Goal: Task Accomplishment & Management: Complete application form

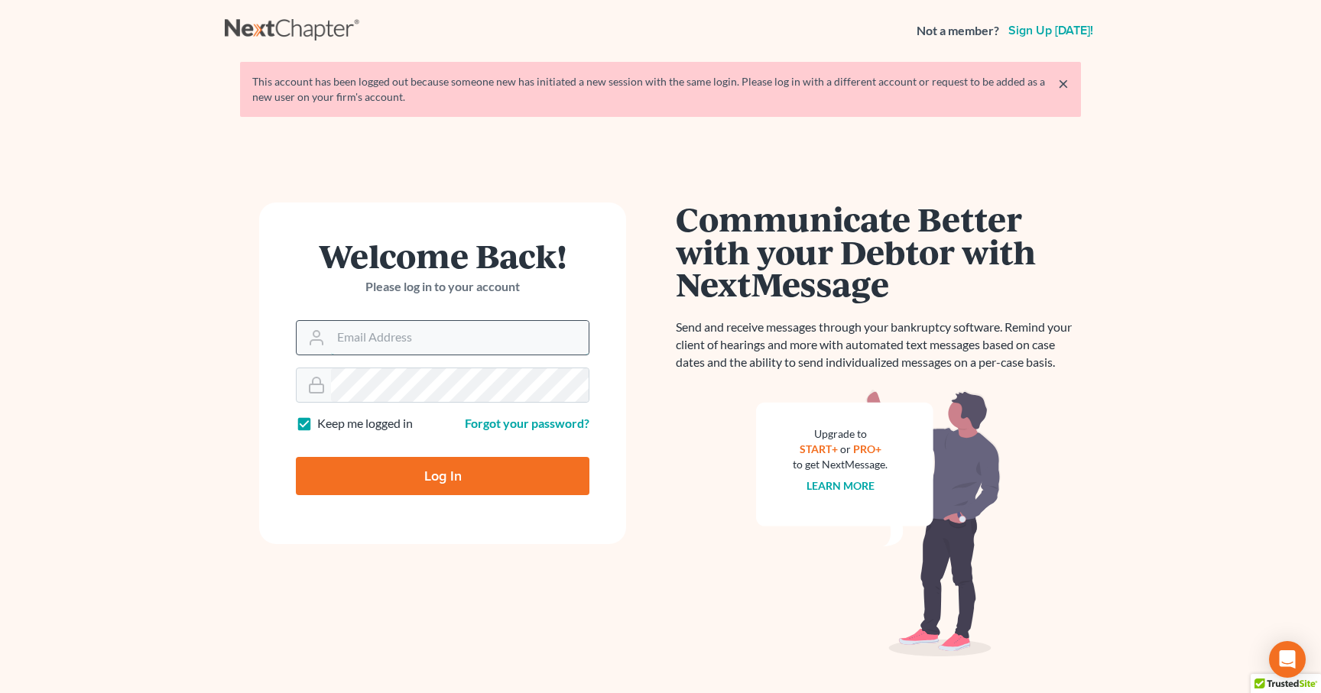
click at [396, 338] on input "Email Address" at bounding box center [460, 338] width 258 height 34
type input "[EMAIL_ADDRESS][DOMAIN_NAME]"
click at [410, 485] on input "Log In" at bounding box center [443, 476] width 294 height 38
type input "Thinking..."
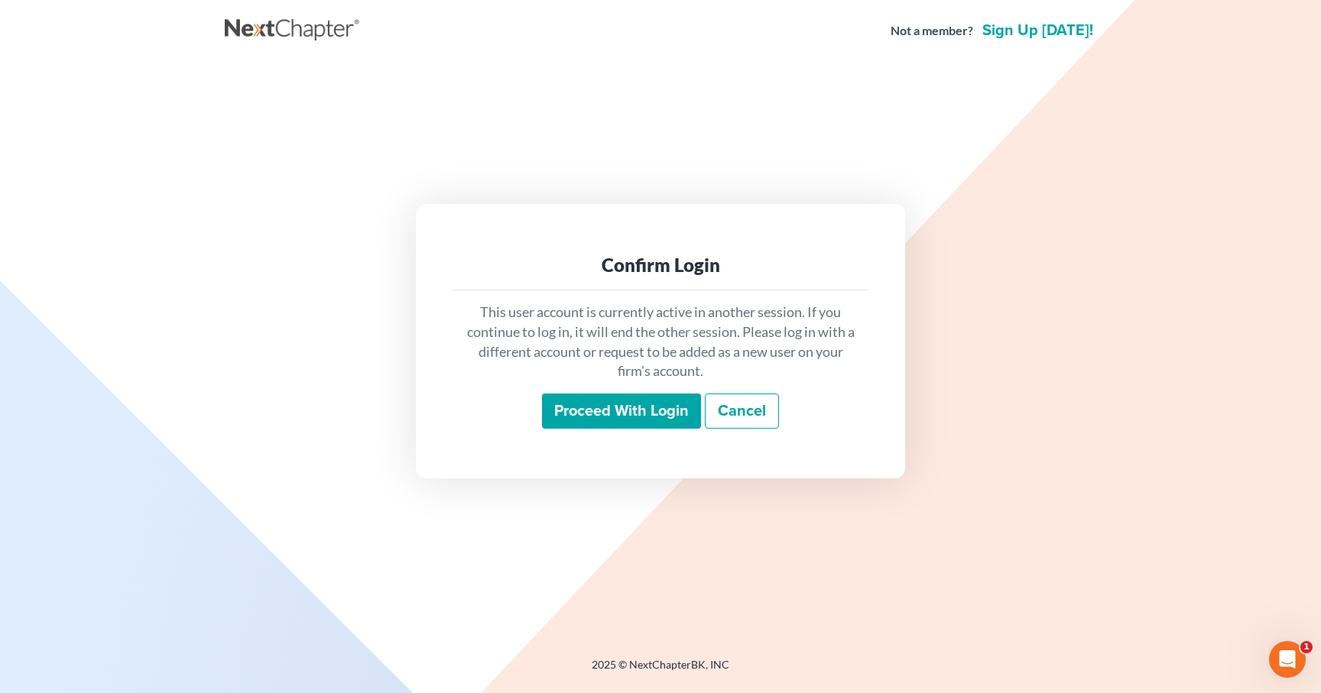
click at [632, 424] on input "Proceed with login" at bounding box center [621, 411] width 159 height 35
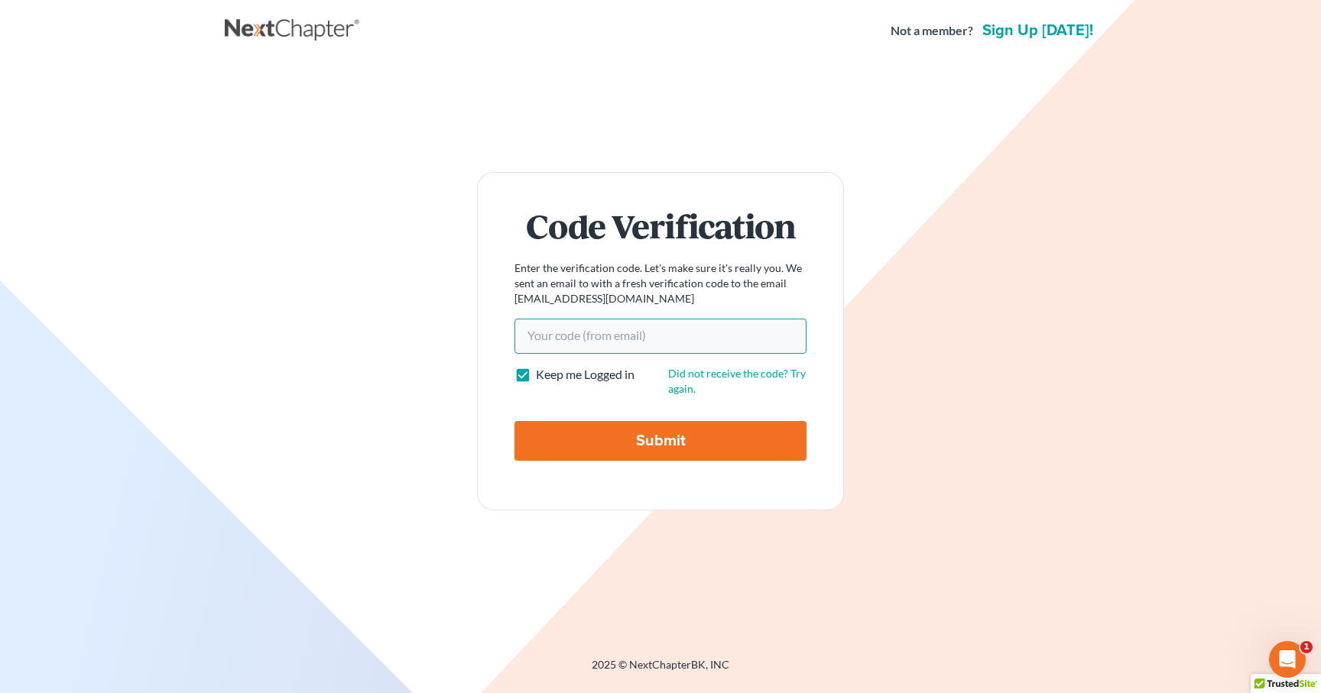
click at [572, 329] on input "Your code(from email)" at bounding box center [660, 336] width 292 height 35
paste input "cd5fa8"
type input "cd5fa8"
click at [617, 438] on input "Submit" at bounding box center [660, 441] width 292 height 40
type input "Thinking..."
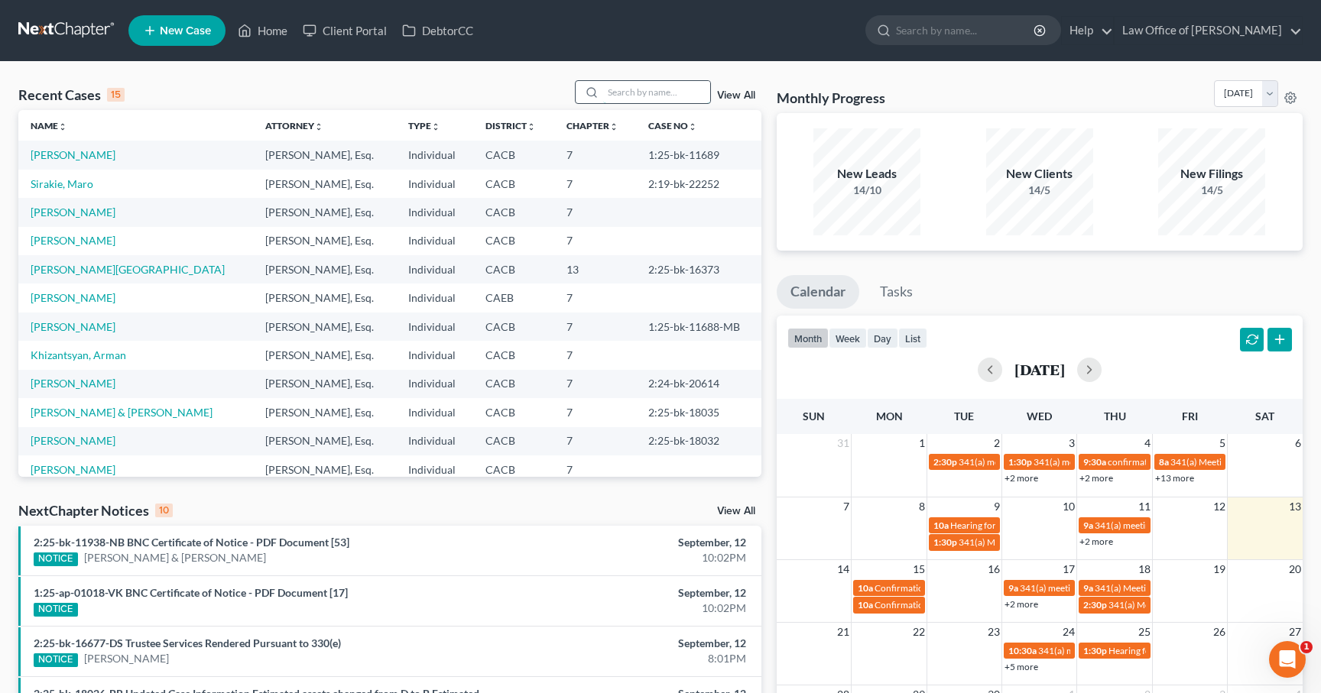
click at [634, 93] on input "search" at bounding box center [656, 92] width 107 height 22
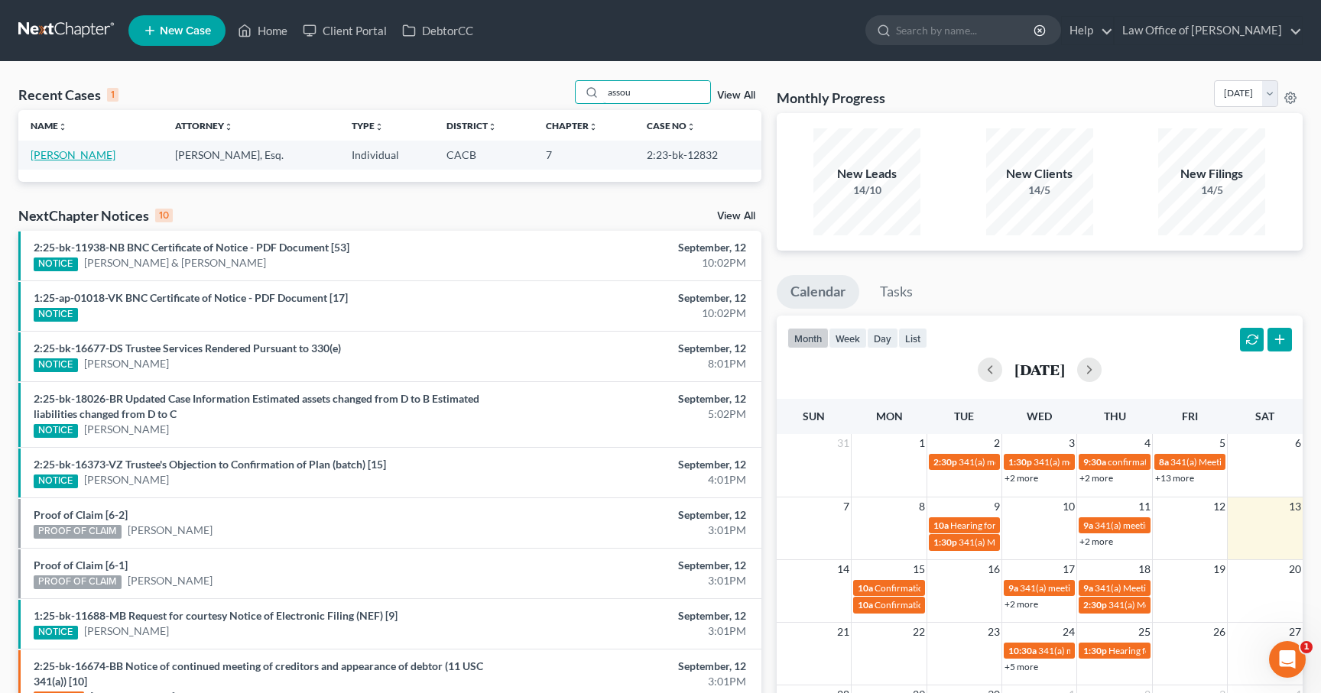
type input "assou"
click at [84, 154] on link "[PERSON_NAME]" at bounding box center [73, 154] width 85 height 13
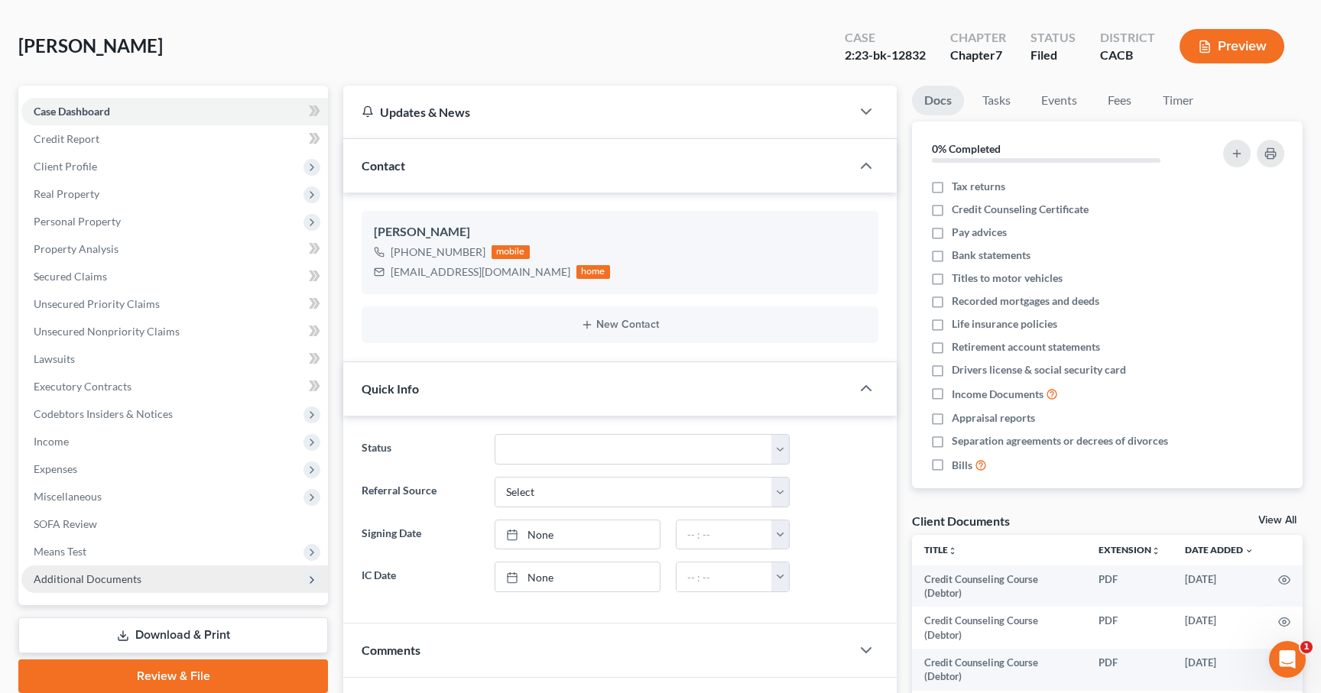
scroll to position [70, 0]
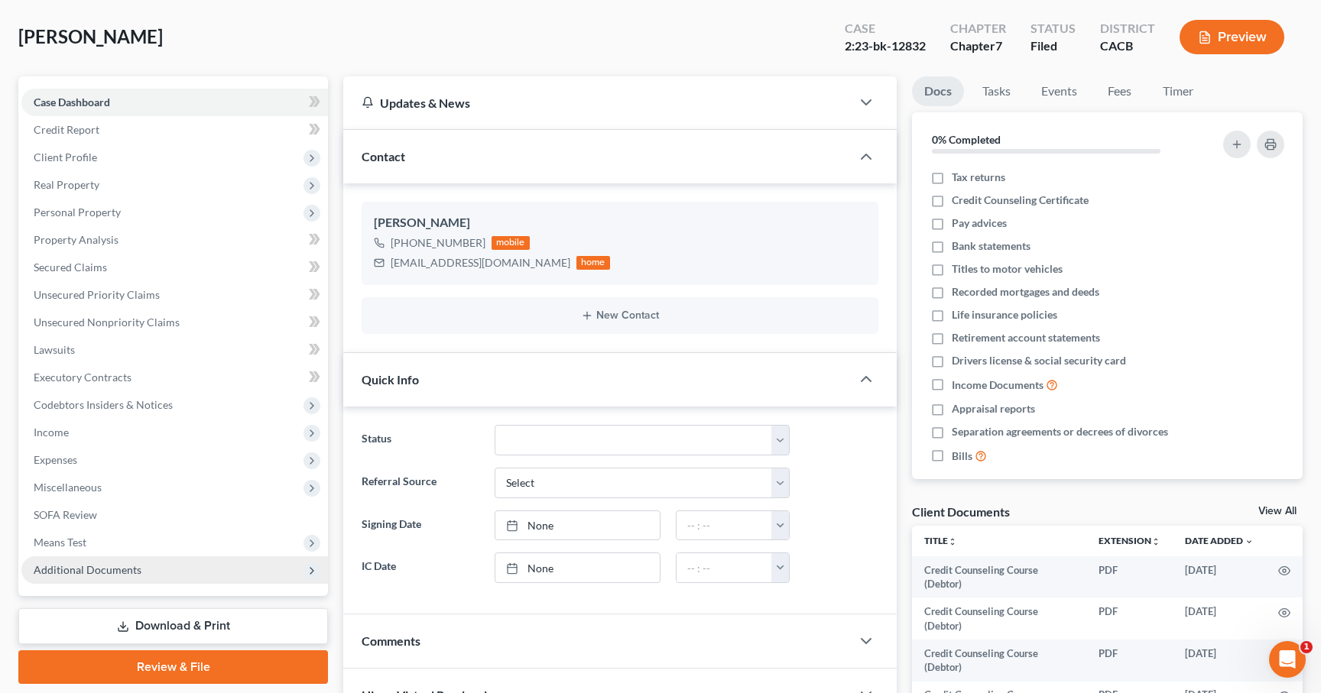
click at [97, 583] on span "Additional Documents" at bounding box center [174, 571] width 307 height 28
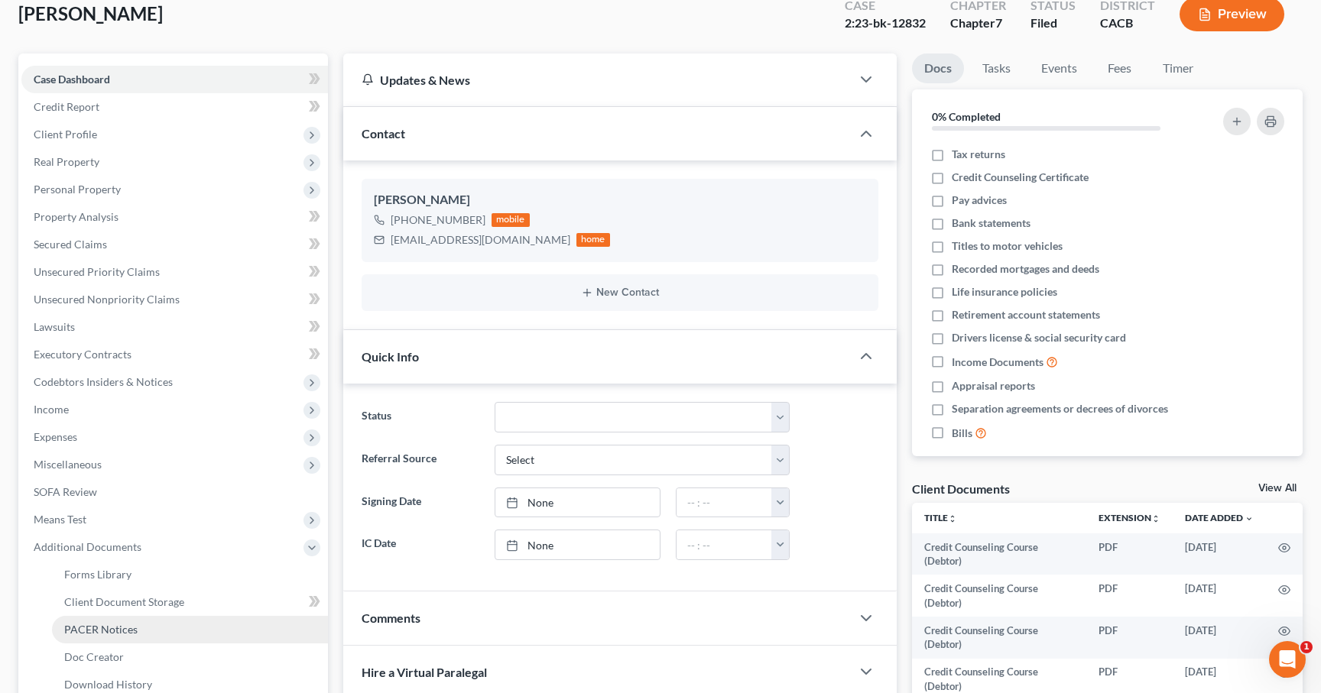
click at [105, 636] on link "PACER Notices" at bounding box center [190, 630] width 276 height 28
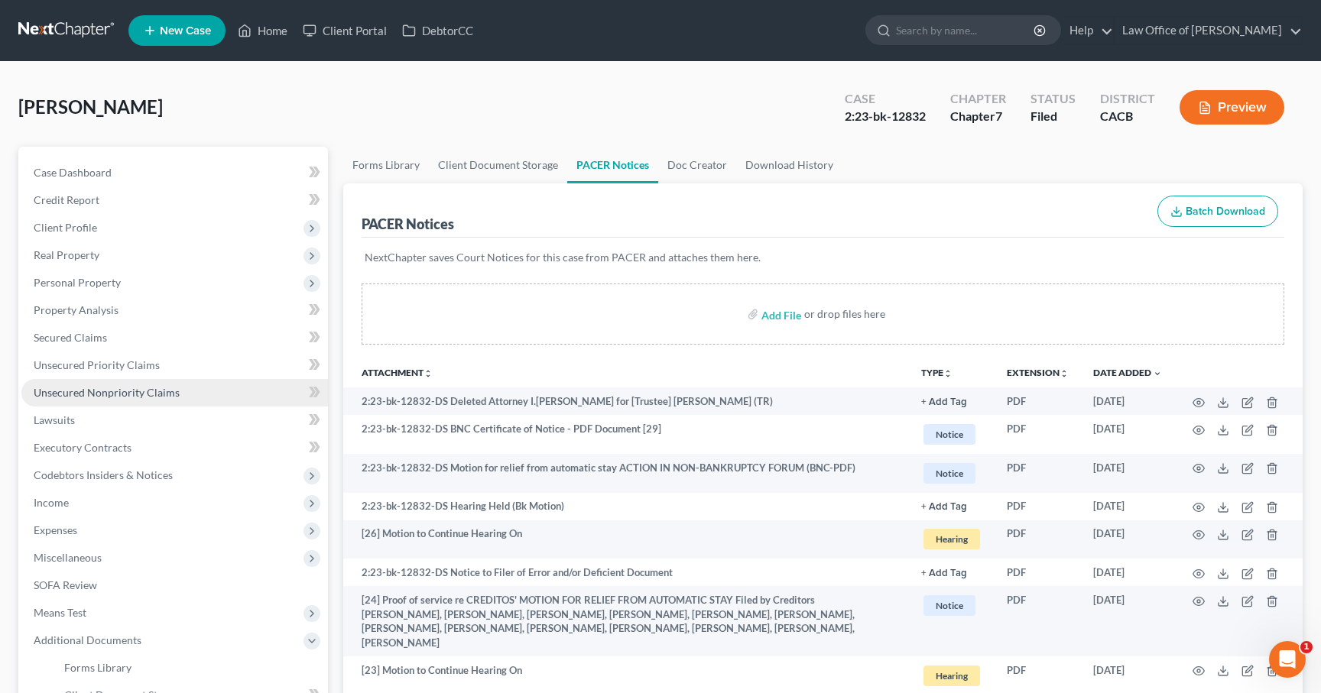
click at [131, 398] on link "Unsecured Nonpriority Claims" at bounding box center [174, 393] width 307 height 28
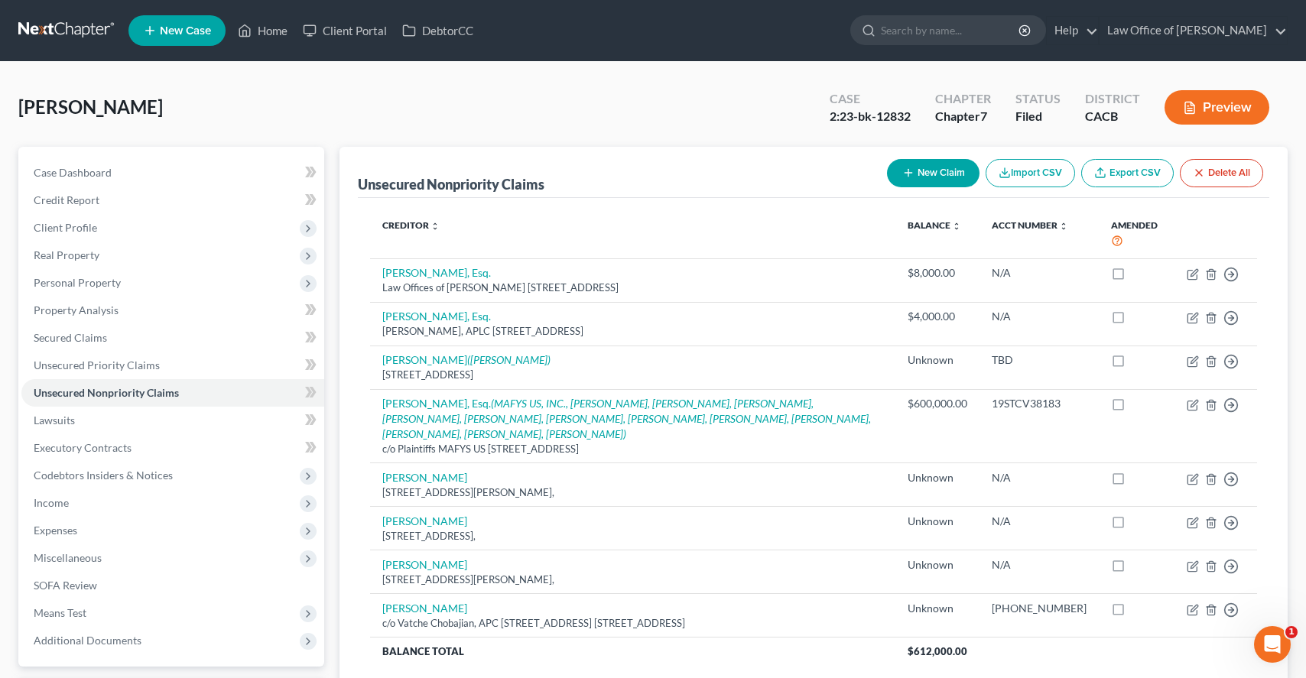
click at [915, 174] on button "New Claim" at bounding box center [933, 173] width 93 height 28
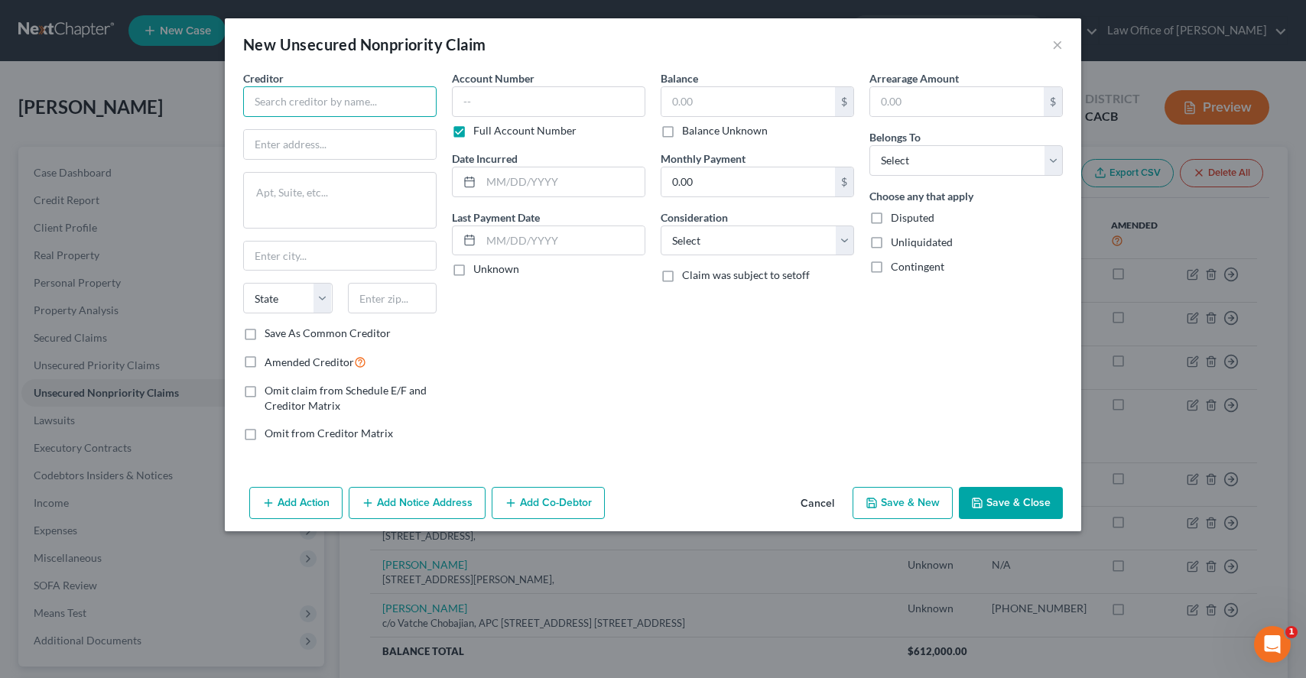
click at [362, 104] on input "text" at bounding box center [339, 101] width 193 height 31
type input "Autonomy"
click at [518, 101] on input "text" at bounding box center [548, 101] width 193 height 31
type input "A20414068"
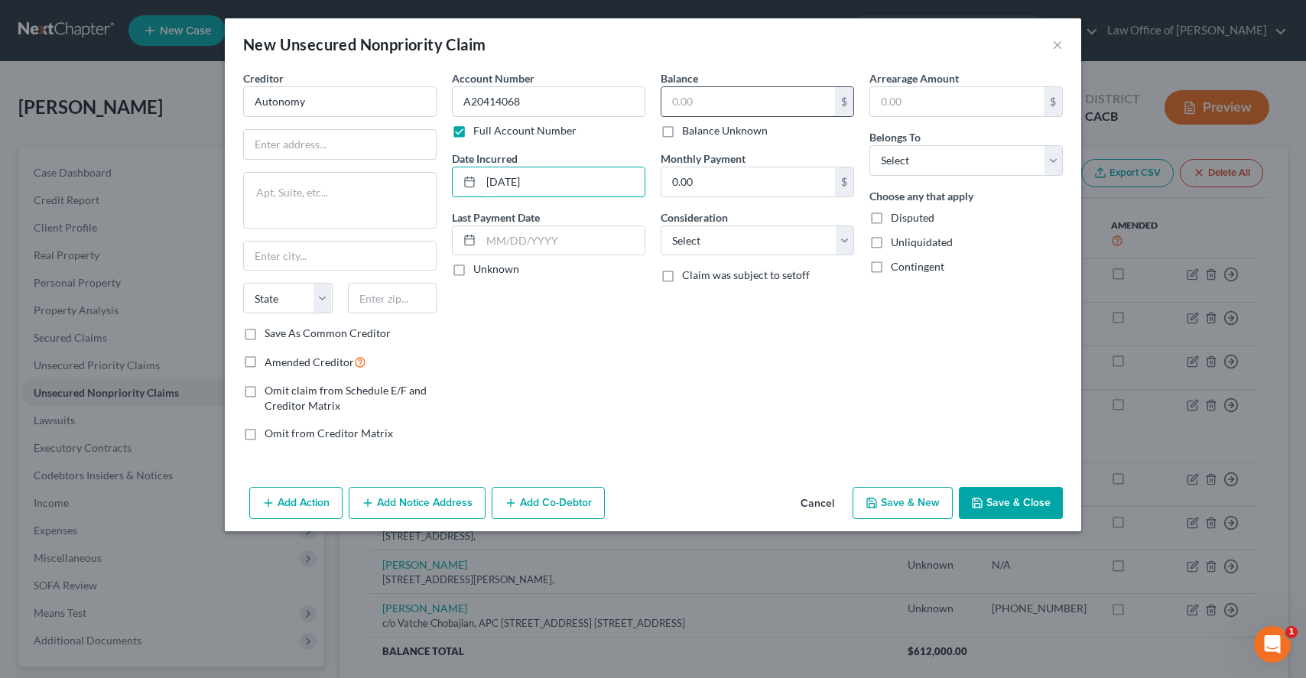
type input "01/04/2023"
click at [716, 101] on input "text" at bounding box center [748, 101] width 174 height 29
type input "9,990.58"
click at [346, 150] on input "text" at bounding box center [340, 144] width 192 height 29
type input "Attn: Officer, Agent or Manager"
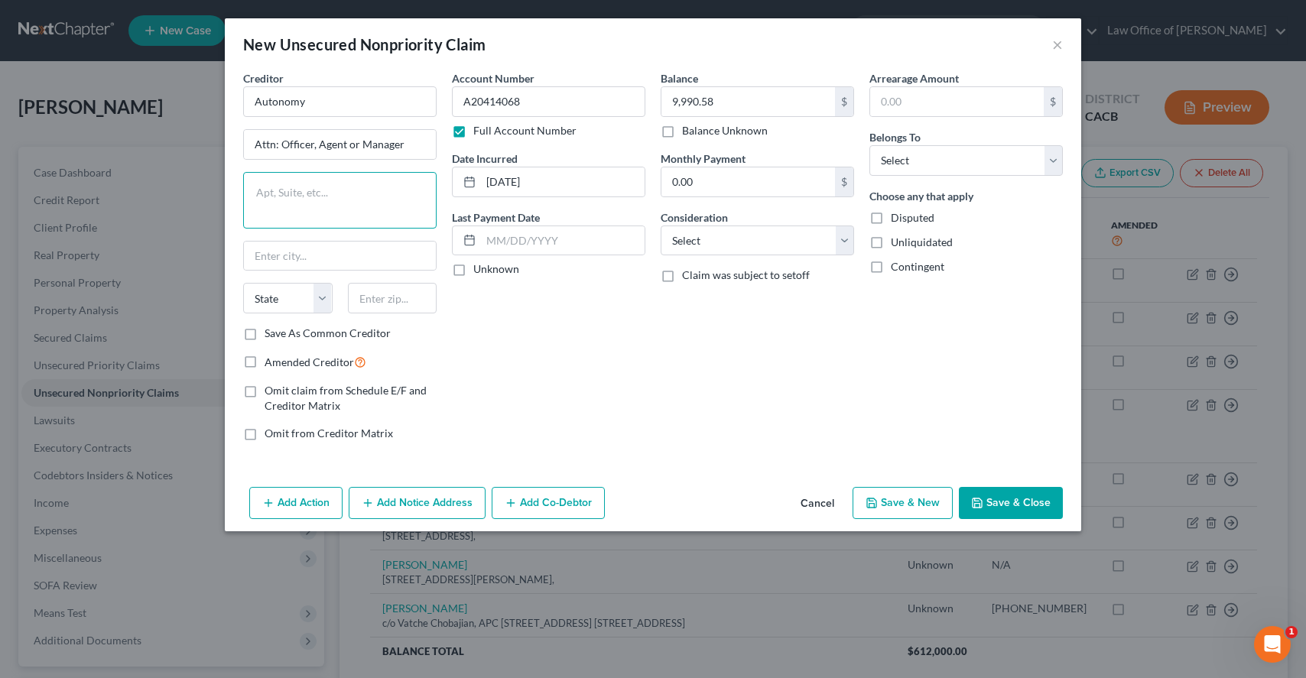
click at [350, 190] on textarea at bounding box center [339, 200] width 193 height 57
paste textarea "1014 Broadway #1350 Santa Monica, CA 90401"
type textarea "1014 Broadway #1350 Santa Monica, CA 90401"
click at [401, 305] on input "text" at bounding box center [392, 298] width 89 height 31
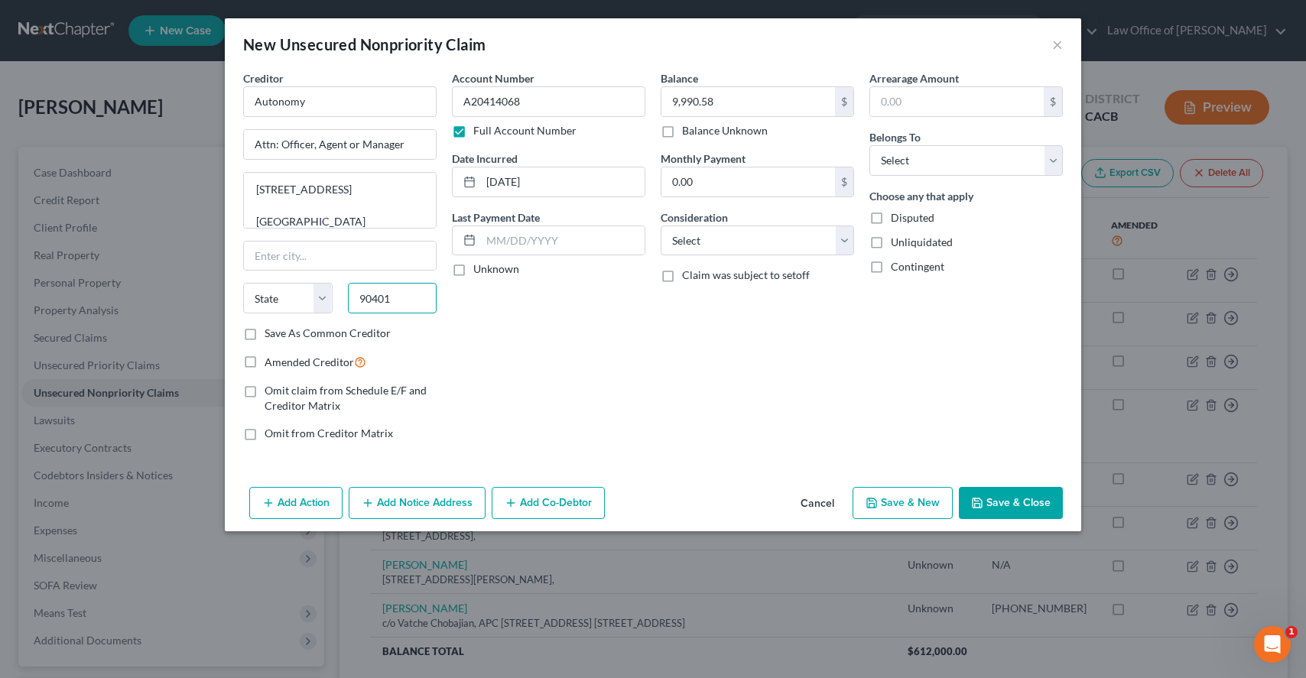
type input "90401"
type input "Santa Monica"
select select "4"
drag, startPoint x: 382, startPoint y: 223, endPoint x: 231, endPoint y: 202, distance: 152.9
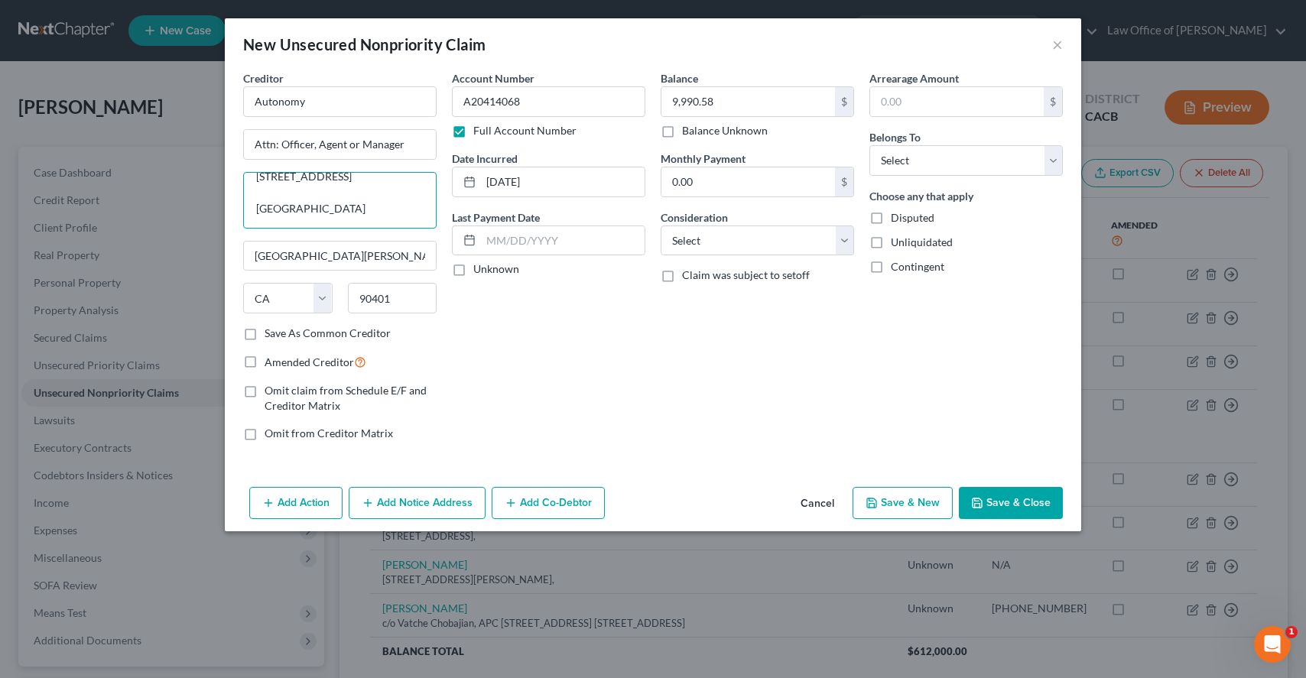
click at [229, 203] on div "Creditor * Autonomy Attn: Officer, Agent or Manager 1014 Broadway #1350 Santa M…" at bounding box center [653, 275] width 856 height 411
type textarea "1014 Broadway #1350"
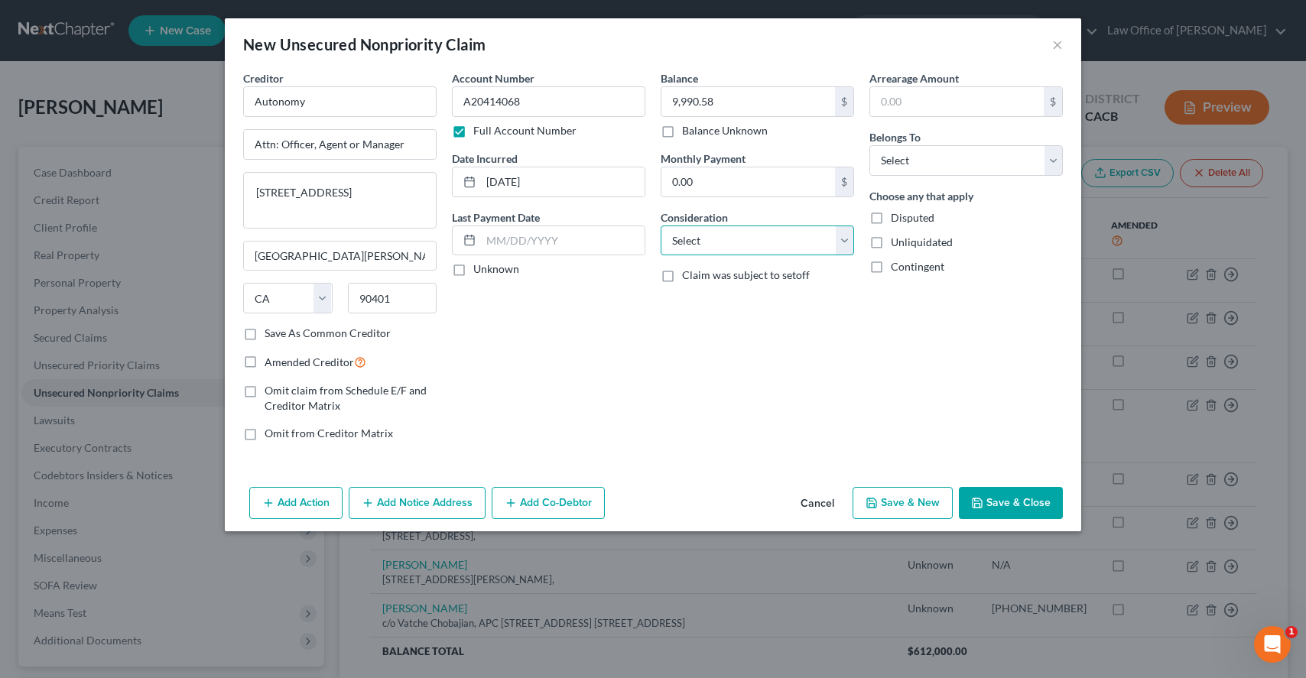
click at [688, 242] on select "Select Cable / Satellite Services Collection Agency Credit Card Debt Debt Couns…" at bounding box center [756, 241] width 193 height 31
select select "14"
click at [693, 292] on input "text" at bounding box center [757, 298] width 192 height 29
type input "L"
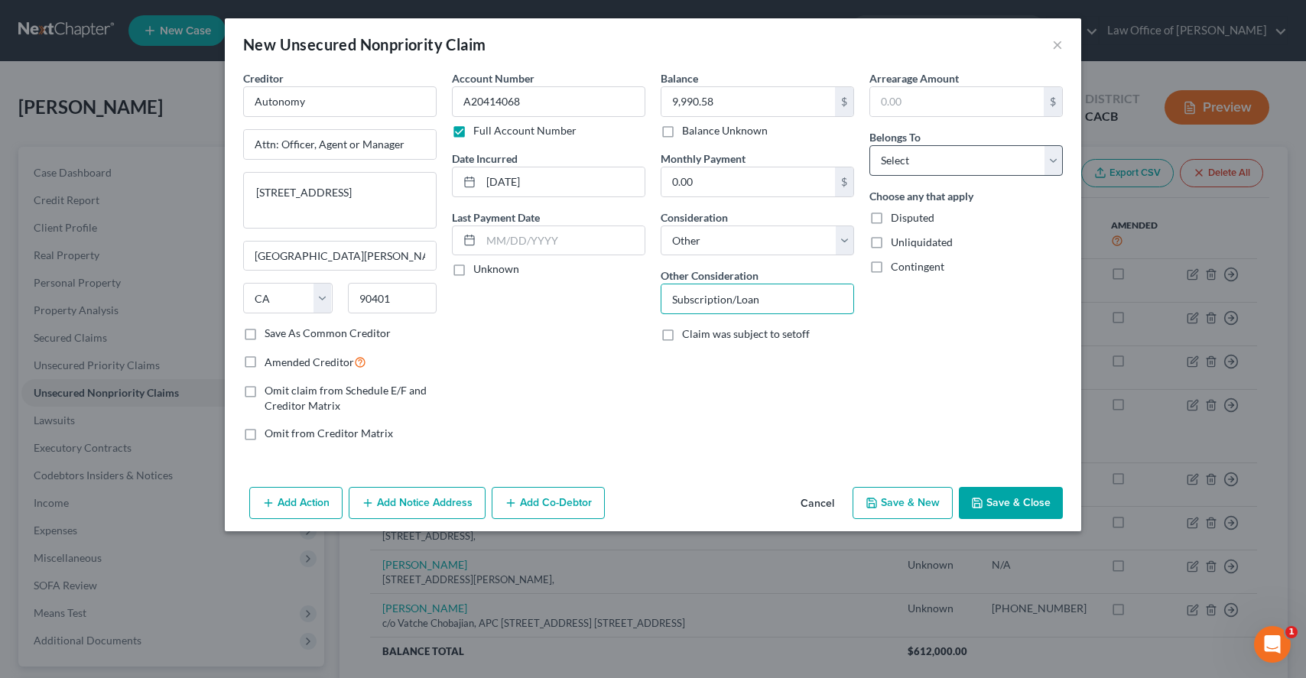
type input "Subscription/Loan"
click at [896, 169] on select "Select Debtor 1 Only Debtor 2 Only Debtor 1 And Debtor 2 Only At Least One Of T…" at bounding box center [965, 160] width 193 height 31
select select "0"
click at [998, 498] on button "Save & Close" at bounding box center [1011, 503] width 104 height 32
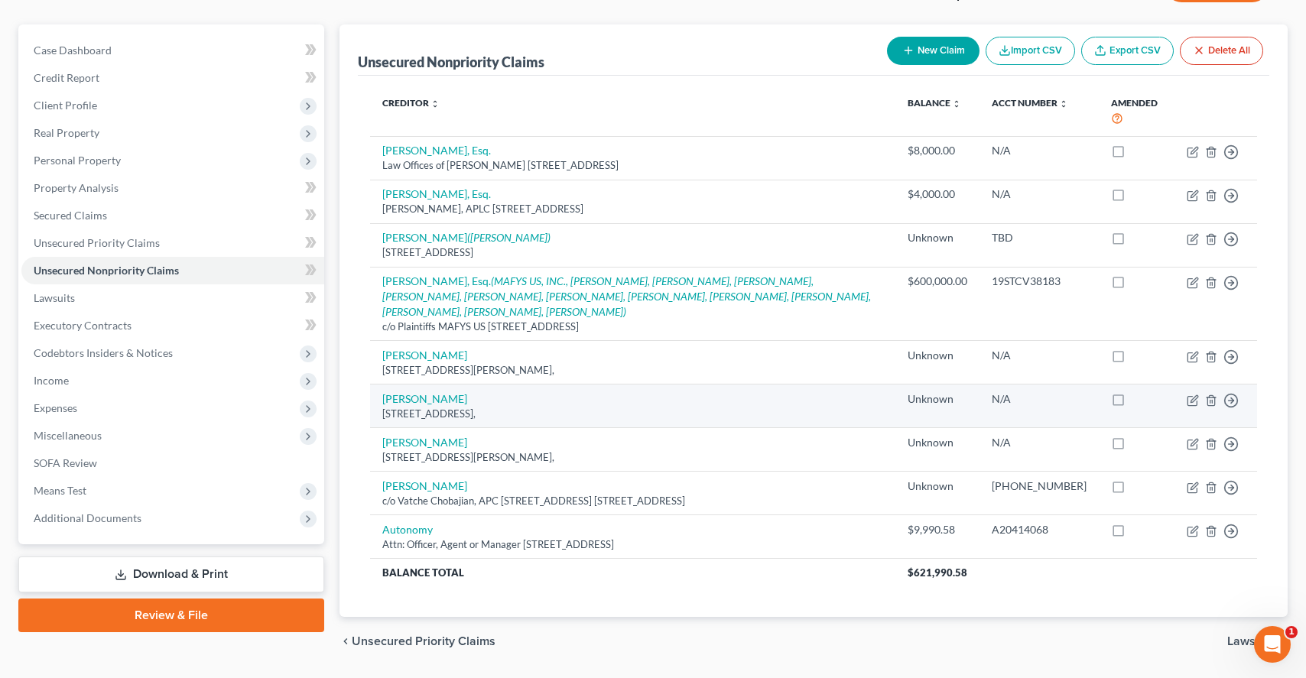
scroll to position [152, 0]
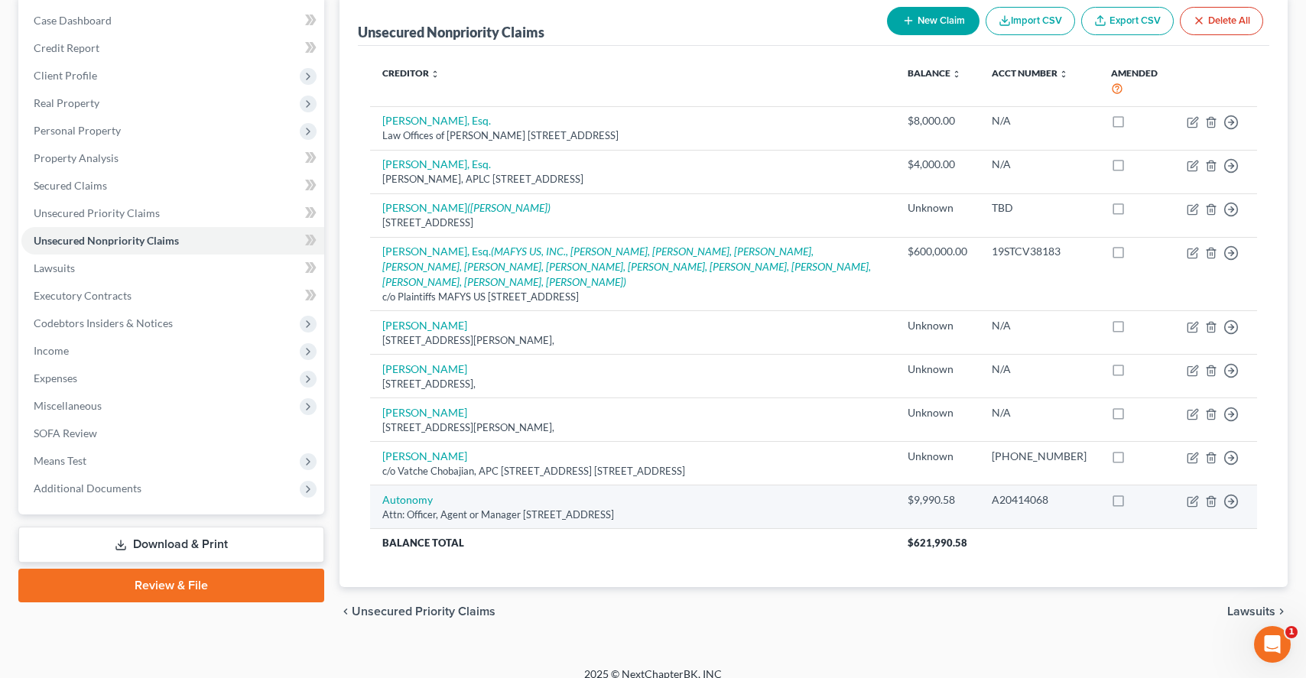
click at [1132, 504] on label at bounding box center [1132, 504] width 0 height 0
click at [1138, 492] on input "checkbox" at bounding box center [1143, 497] width 10 height 10
checkbox input "true"
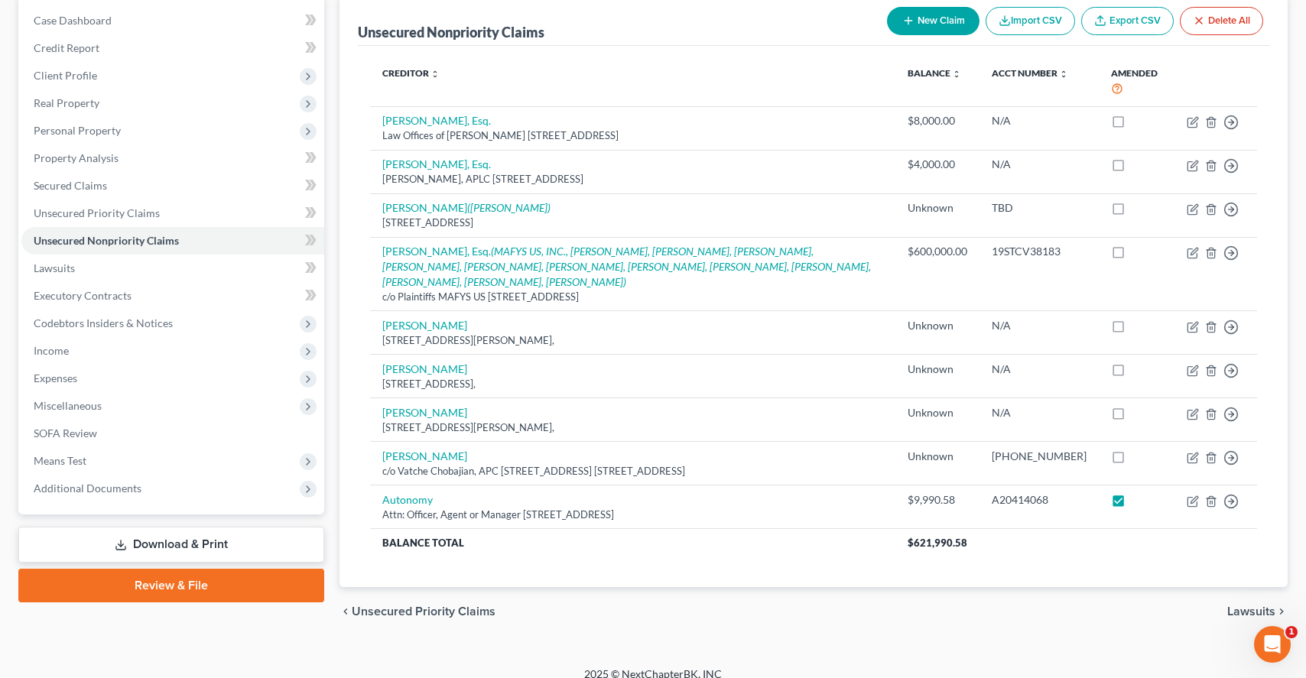
click at [153, 547] on link "Download & Print" at bounding box center [171, 545] width 306 height 36
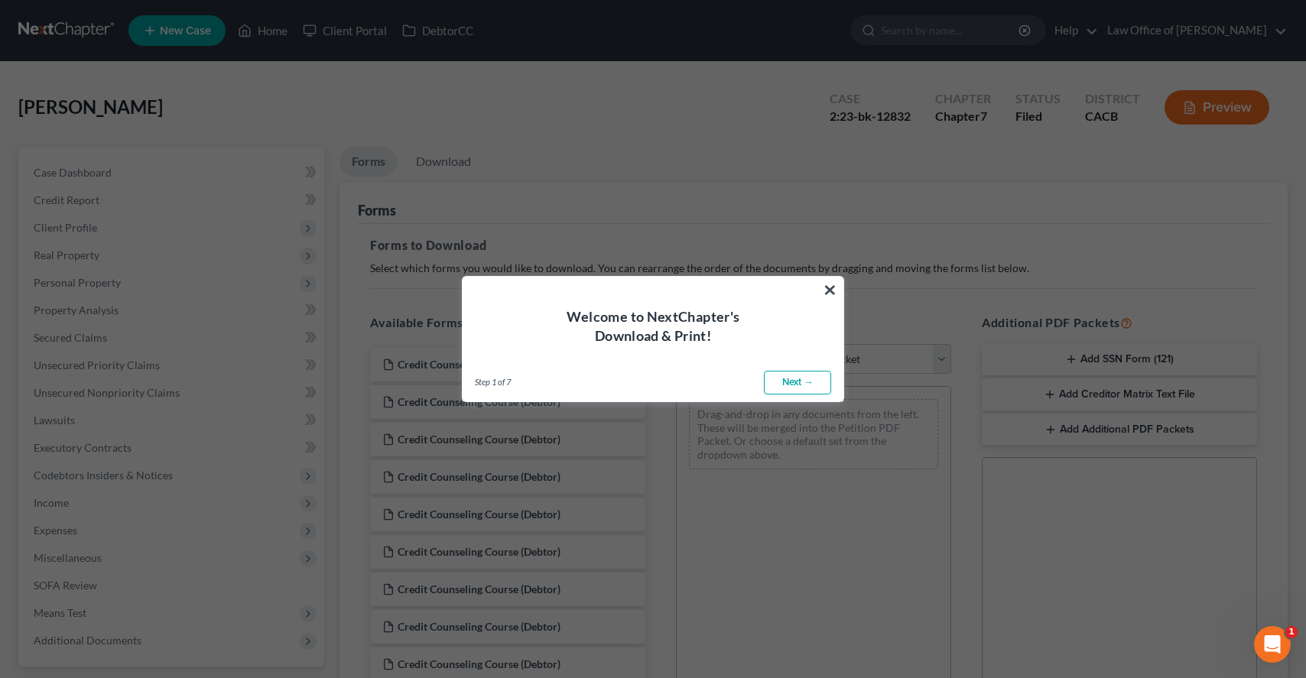
click at [780, 391] on link "Next →" at bounding box center [797, 383] width 67 height 24
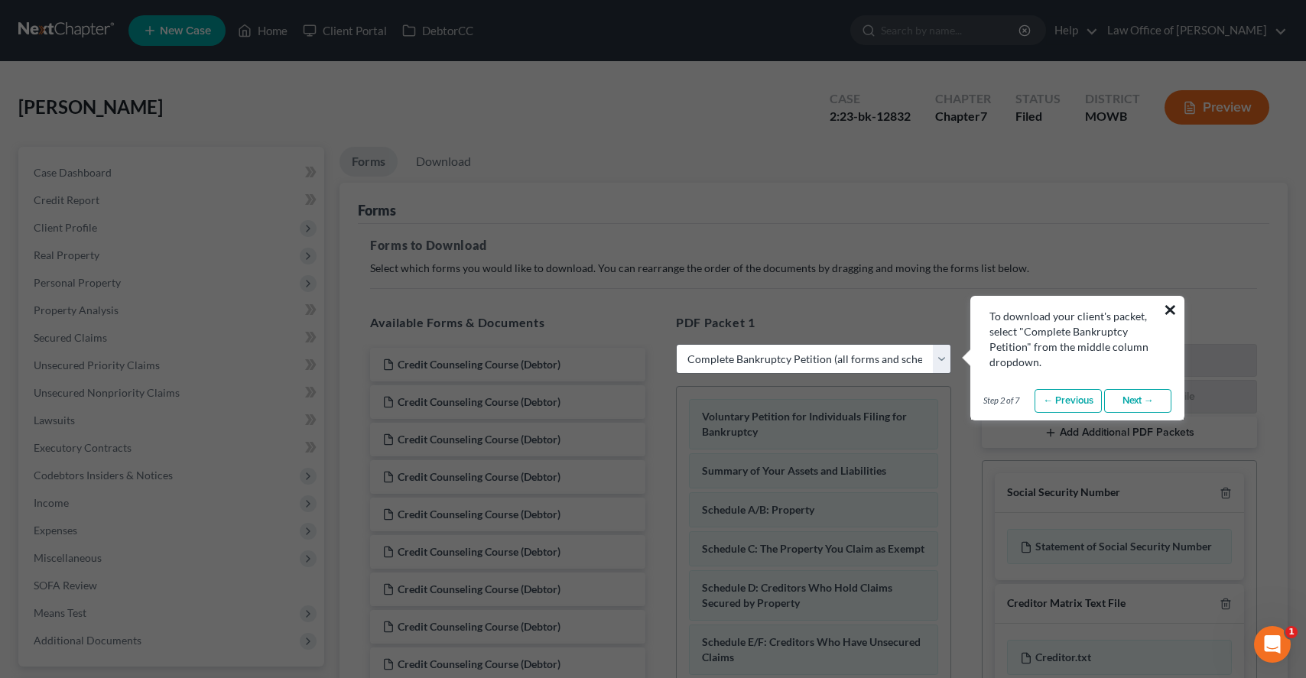
click at [1173, 304] on button "×" at bounding box center [1170, 309] width 15 height 24
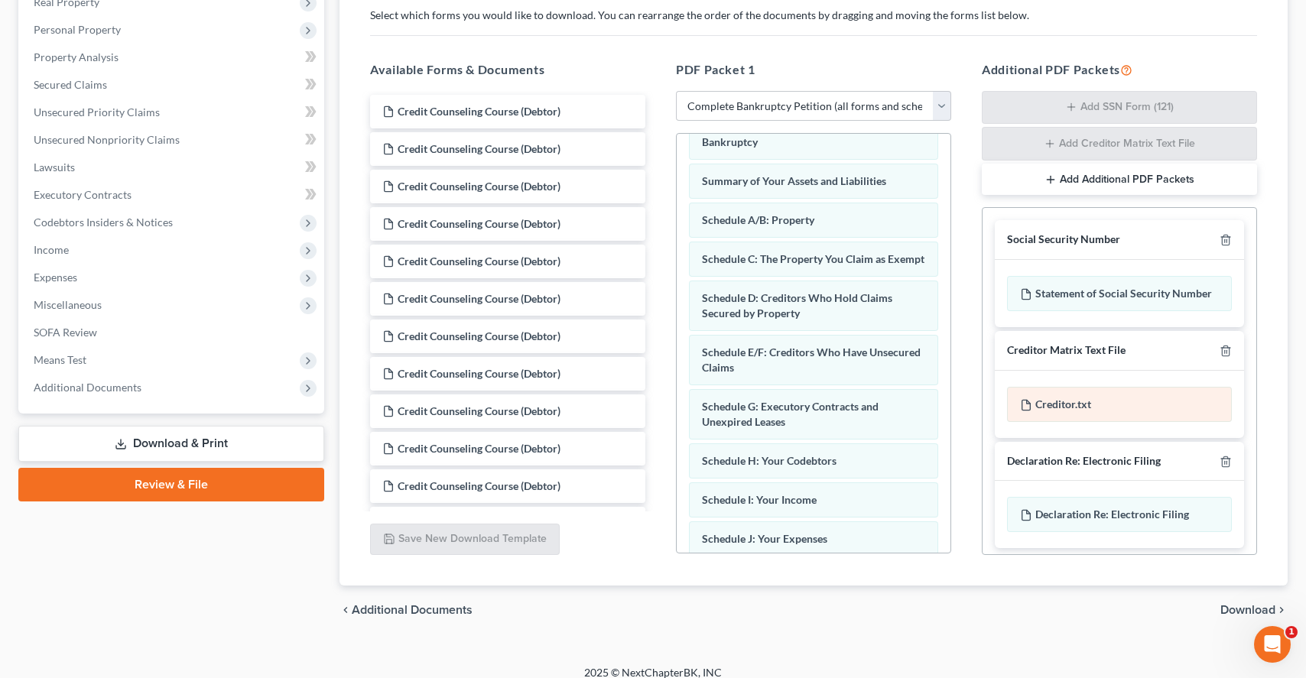
scroll to position [261, 0]
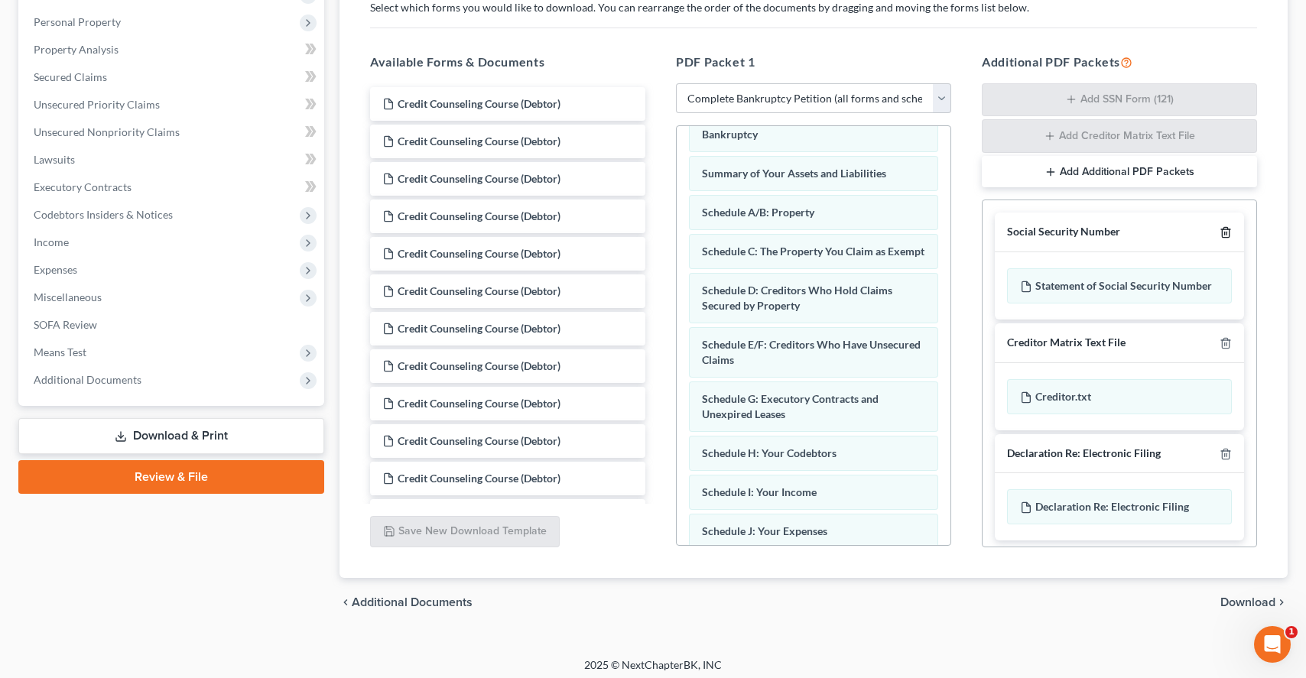
click at [1225, 235] on icon "button" at bounding box center [1225, 232] width 12 height 12
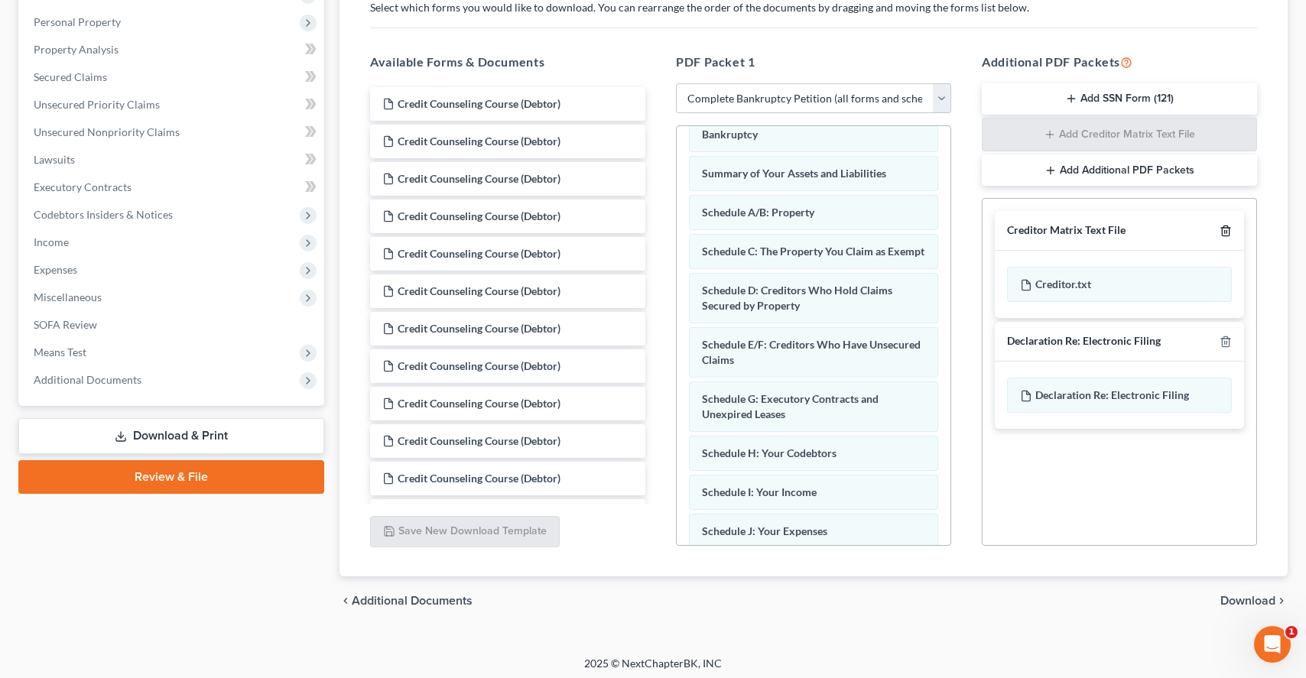
click at [1226, 235] on icon "button" at bounding box center [1225, 231] width 7 height 10
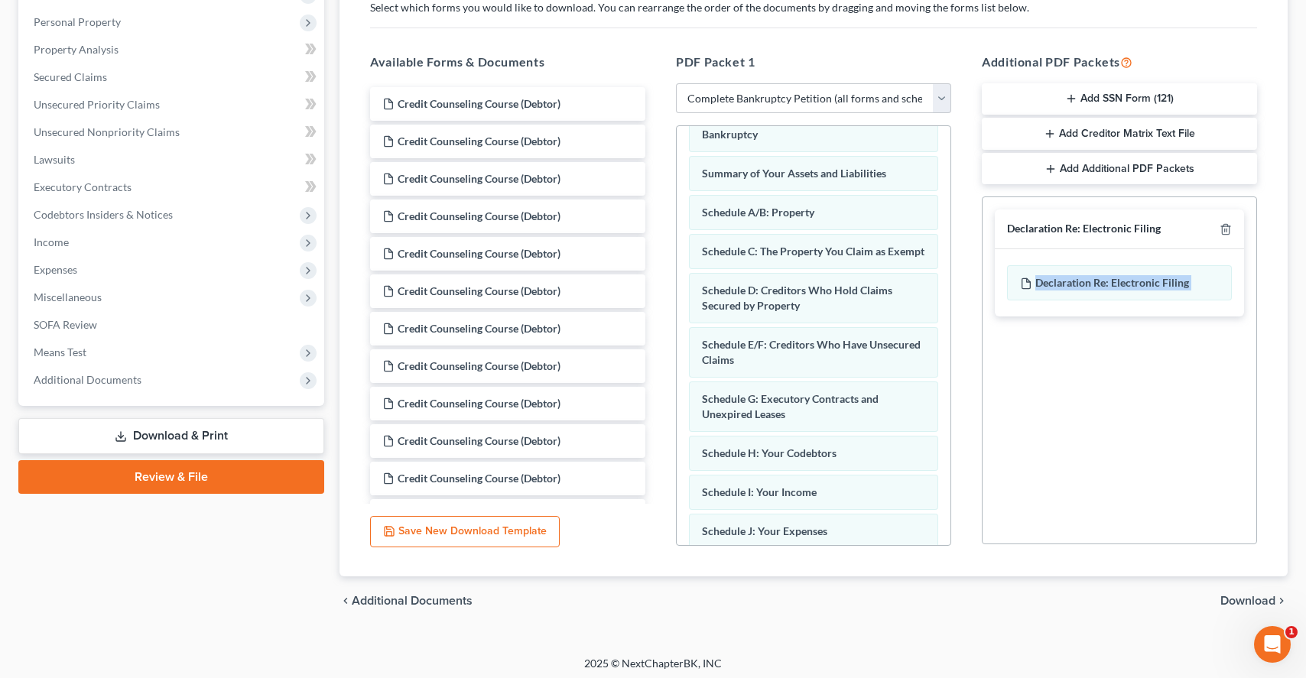
click at [1226, 235] on div at bounding box center [1222, 229] width 18 height 15
click at [1226, 229] on line "button" at bounding box center [1226, 230] width 0 height 3
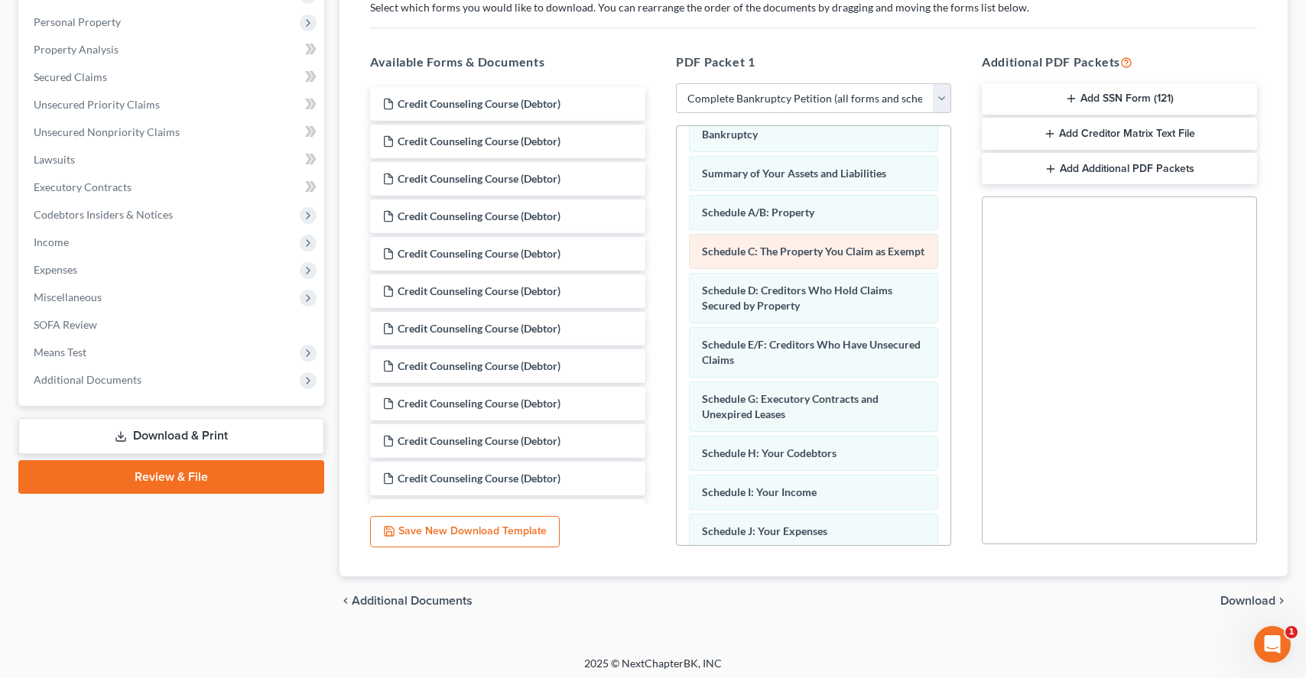
scroll to position [0, 0]
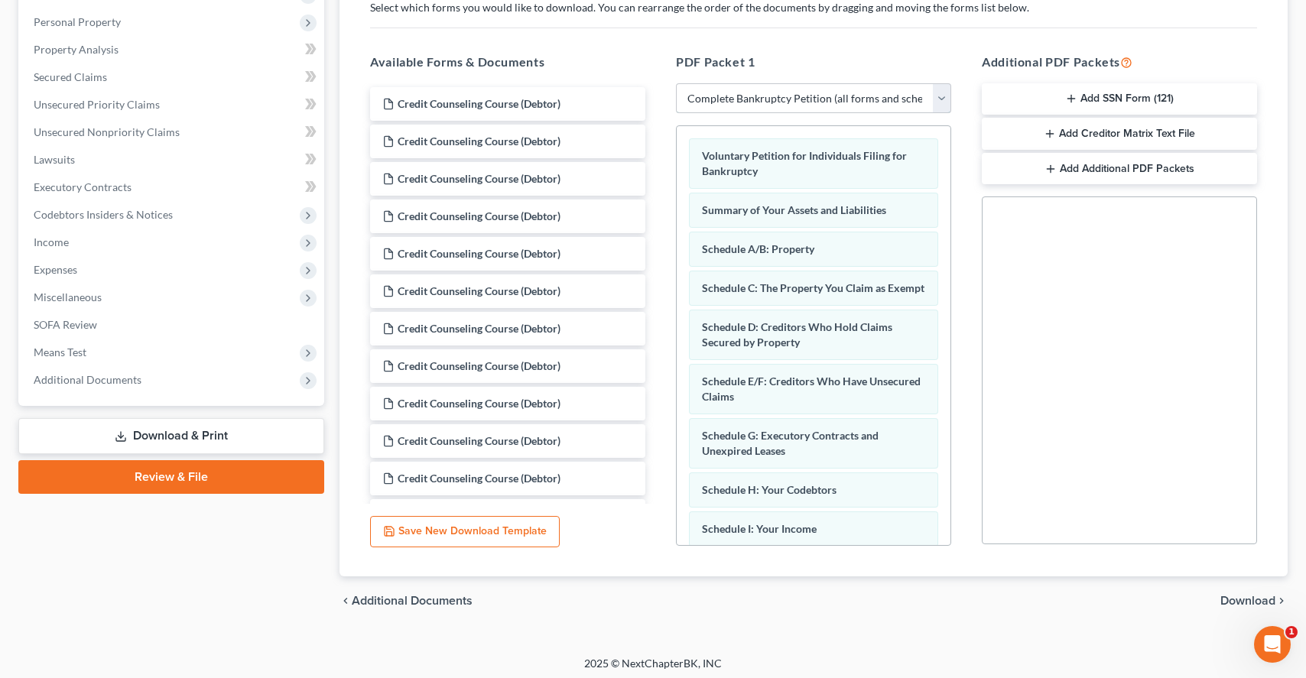
click at [762, 96] on select "Choose Default Petition PDF Packet Complete Bankruptcy Petition (all forms and …" at bounding box center [813, 98] width 275 height 31
select select "2"
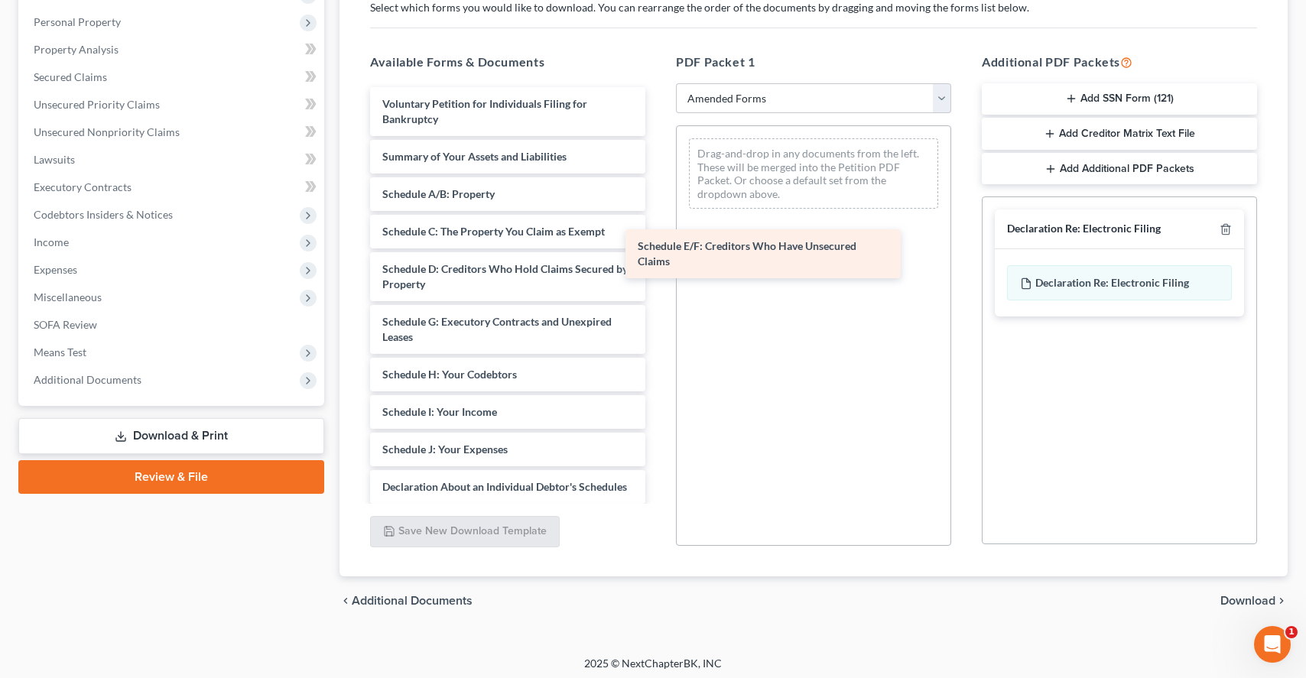
drag, startPoint x: 481, startPoint y: 328, endPoint x: 743, endPoint y: 246, distance: 274.7
click at [657, 247] on div "Schedule E/F: Creditors Who Have Unsecured Claims Voluntary Petition for Indivi…" at bounding box center [508, 475] width 300 height 777
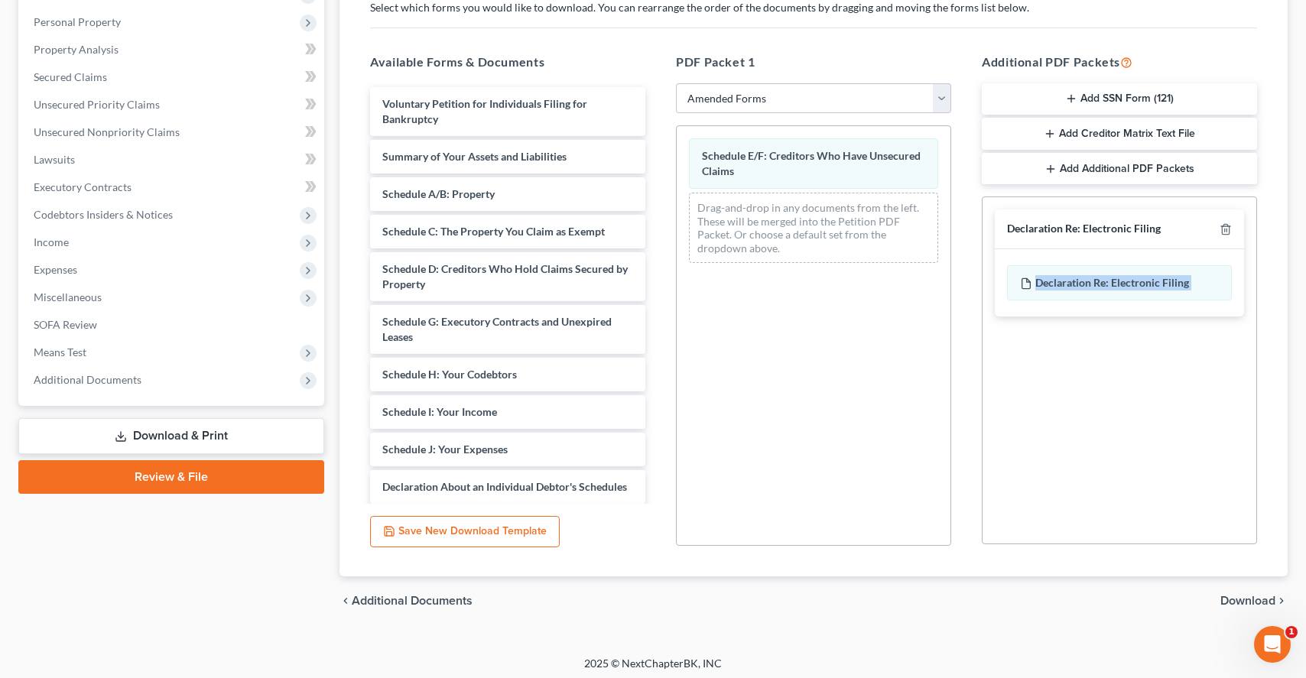
scroll to position [265, 0]
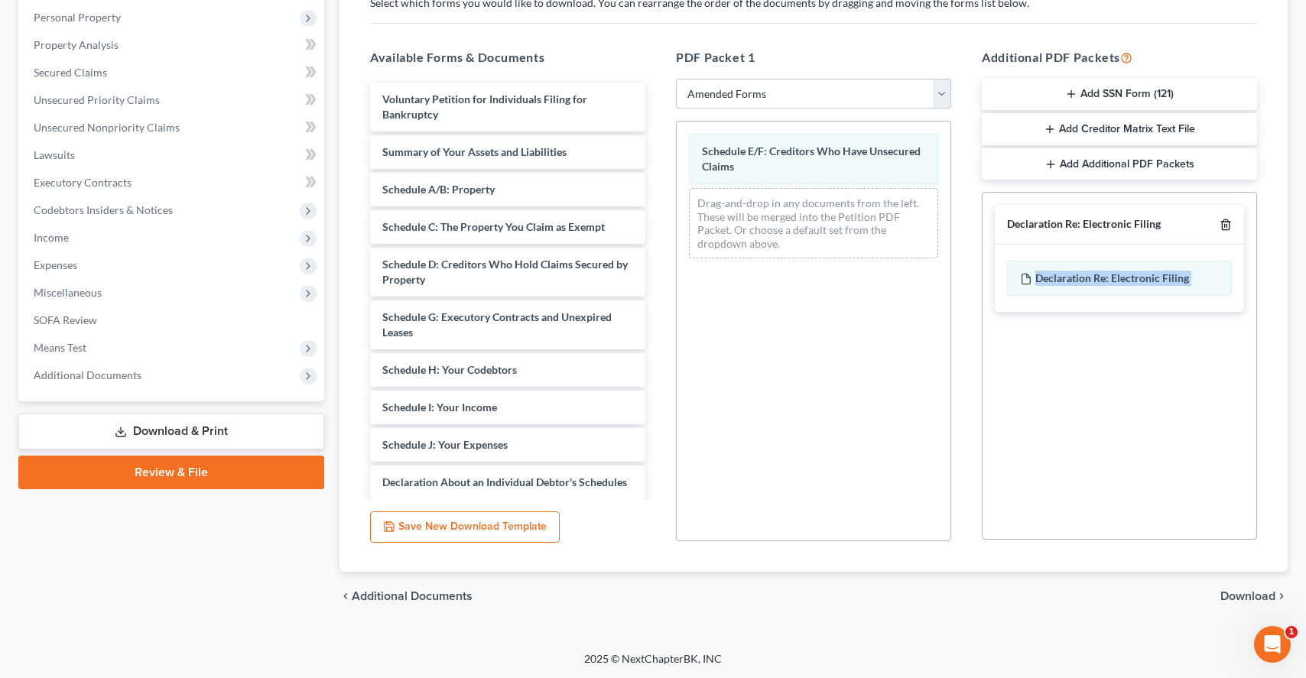
click at [1226, 226] on line "button" at bounding box center [1226, 226] width 0 height 3
click at [1236, 591] on span "Download" at bounding box center [1247, 596] width 55 height 12
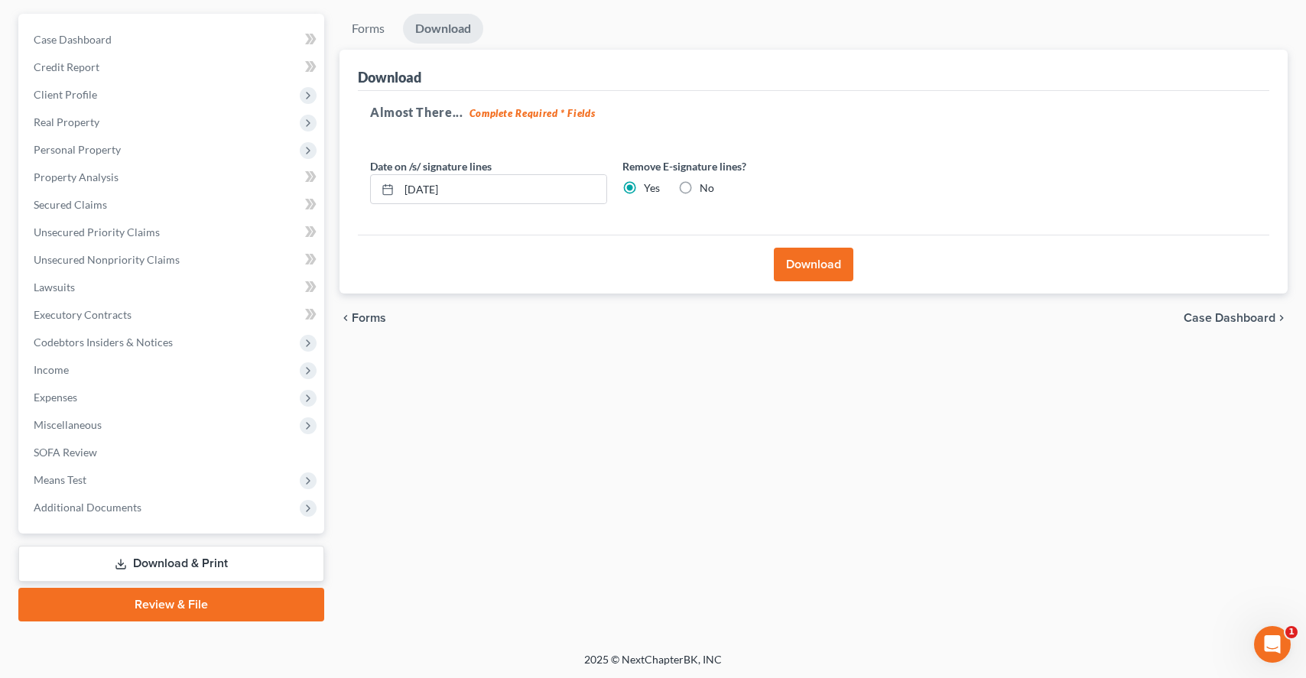
click at [819, 348] on div "Forms Download Forms Forms to Download Select which forms you would like to dow…" at bounding box center [813, 318] width 963 height 608
click at [822, 263] on button "Download" at bounding box center [814, 265] width 80 height 34
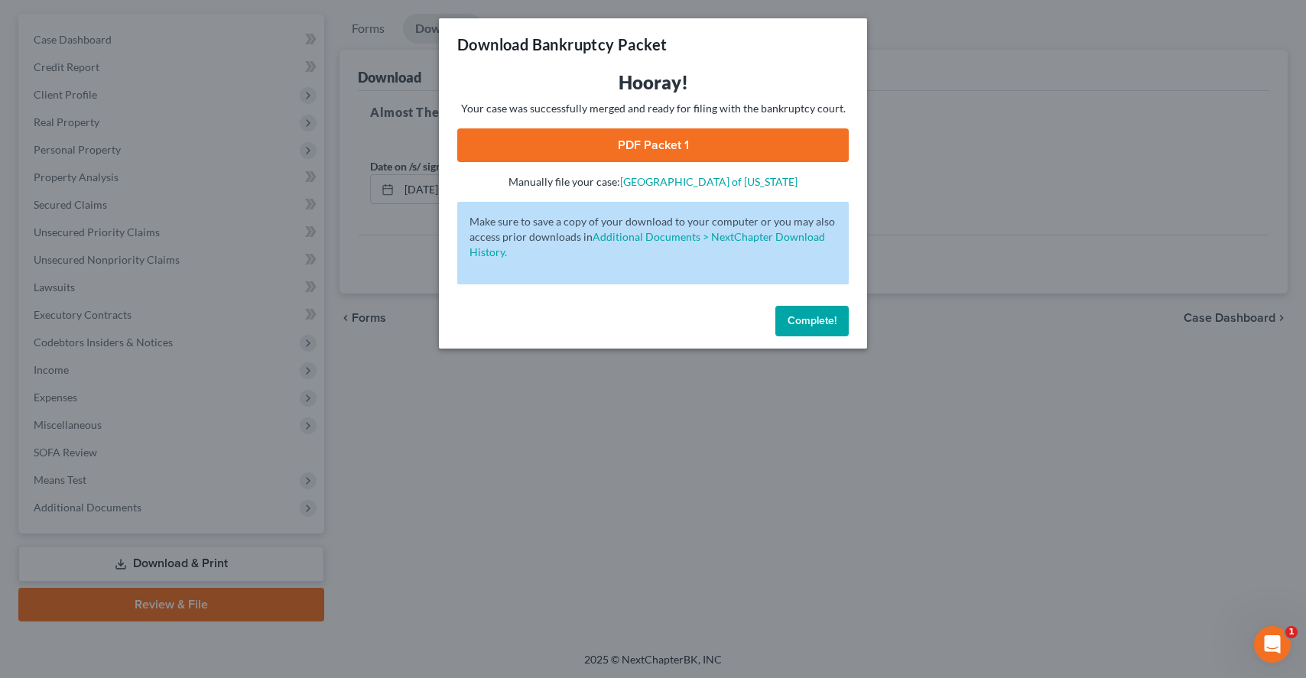
click at [657, 147] on link "PDF Packet 1" at bounding box center [652, 145] width 391 height 34
click at [339, 116] on div "Download Bankruptcy Packet Hooray! Your case was successfully merged and ready …" at bounding box center [653, 339] width 1306 height 678
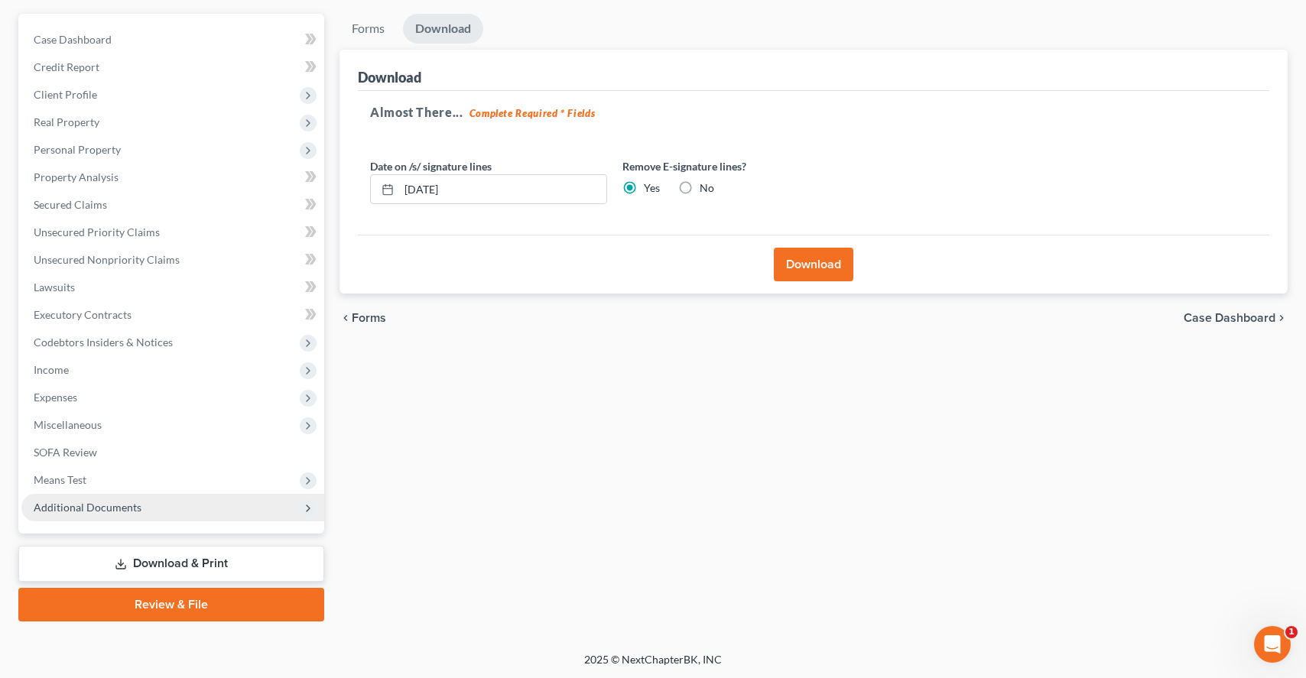
click at [105, 512] on span "Additional Documents" at bounding box center [88, 507] width 108 height 13
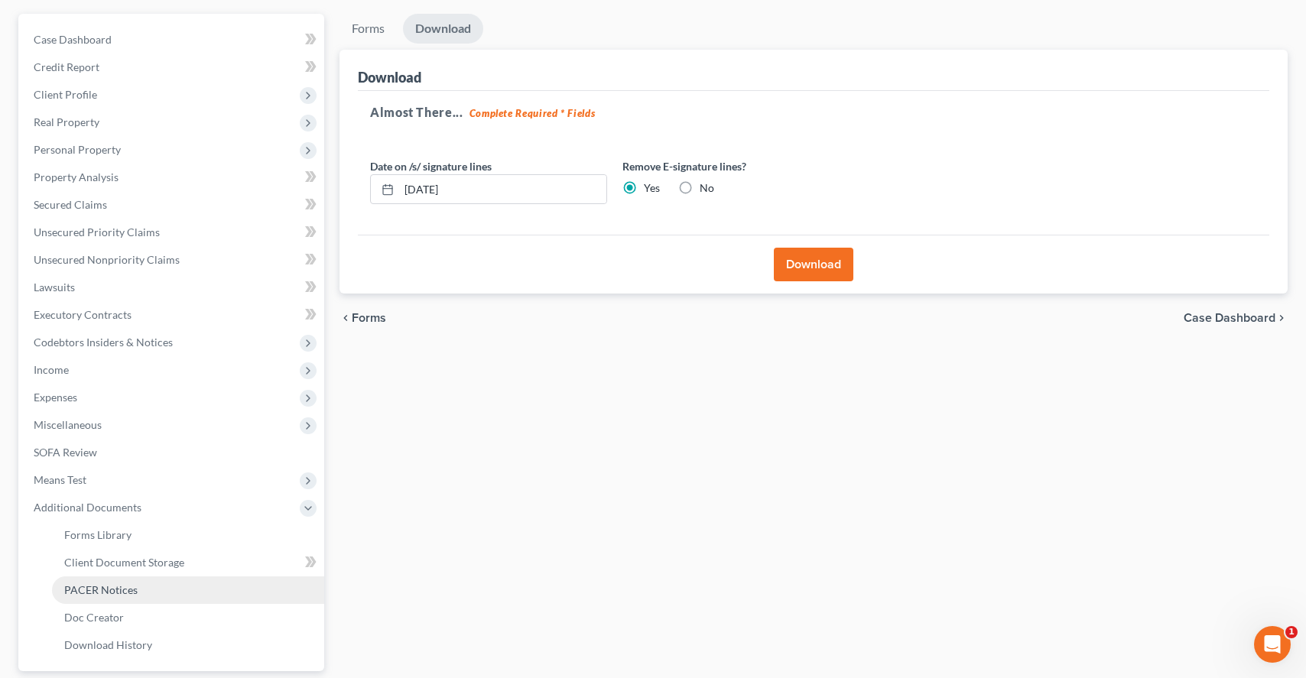
click at [105, 594] on span "PACER Notices" at bounding box center [100, 589] width 73 height 13
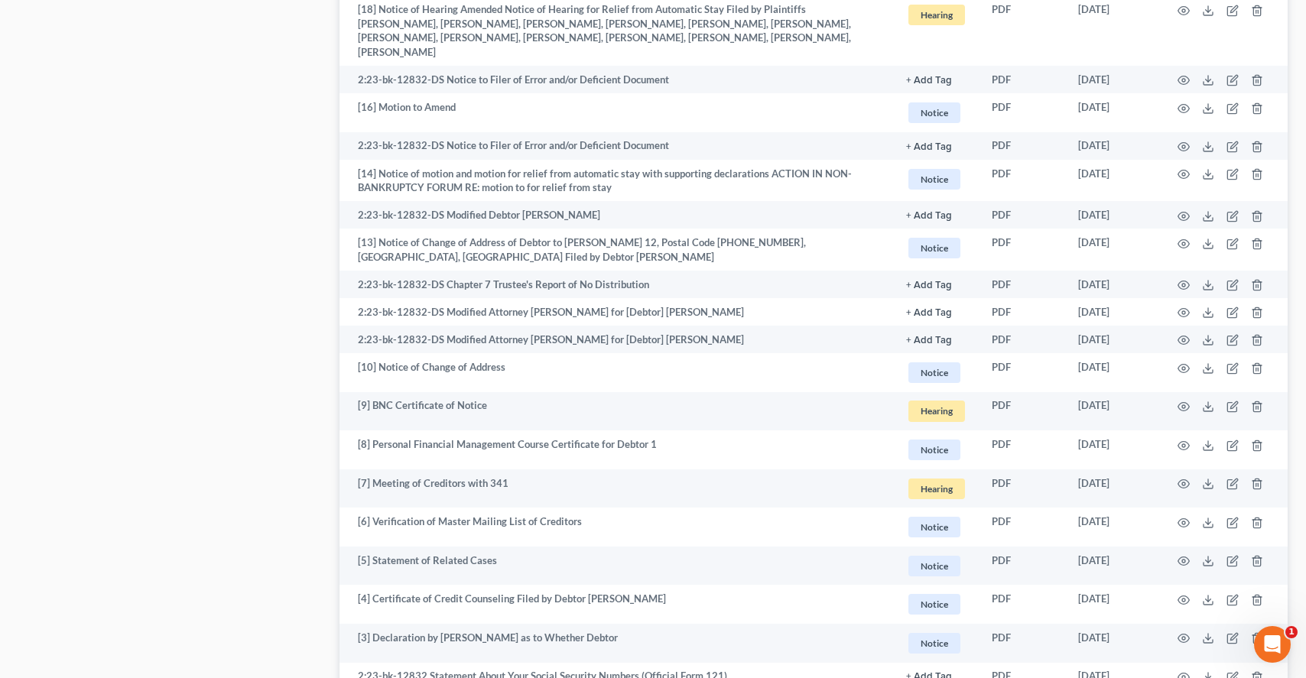
scroll to position [1286, 0]
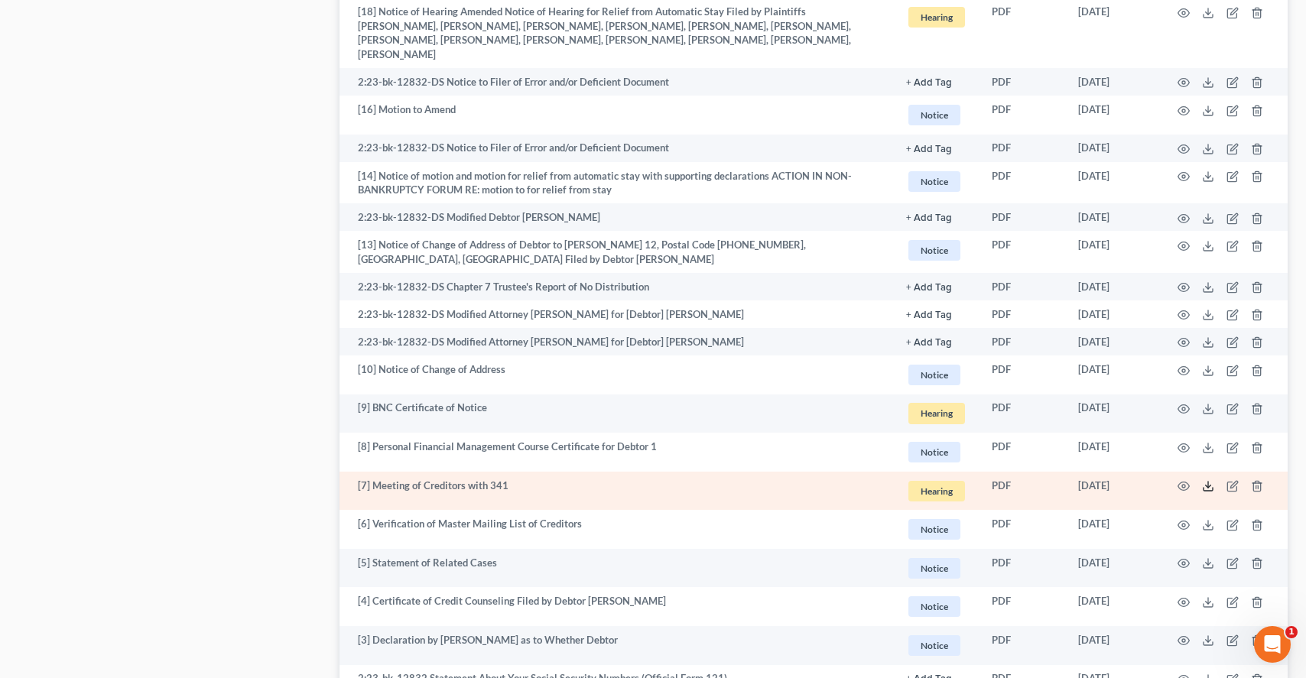
click at [1209, 480] on icon at bounding box center [1208, 486] width 12 height 12
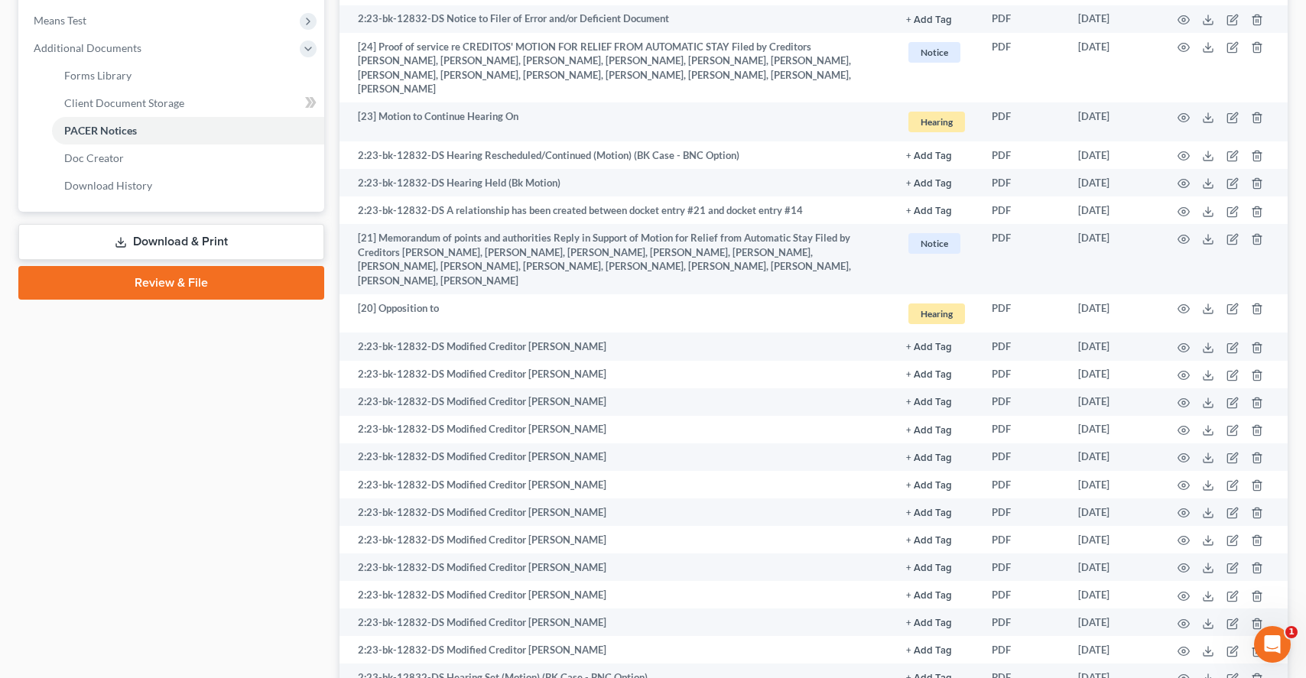
scroll to position [0, 0]
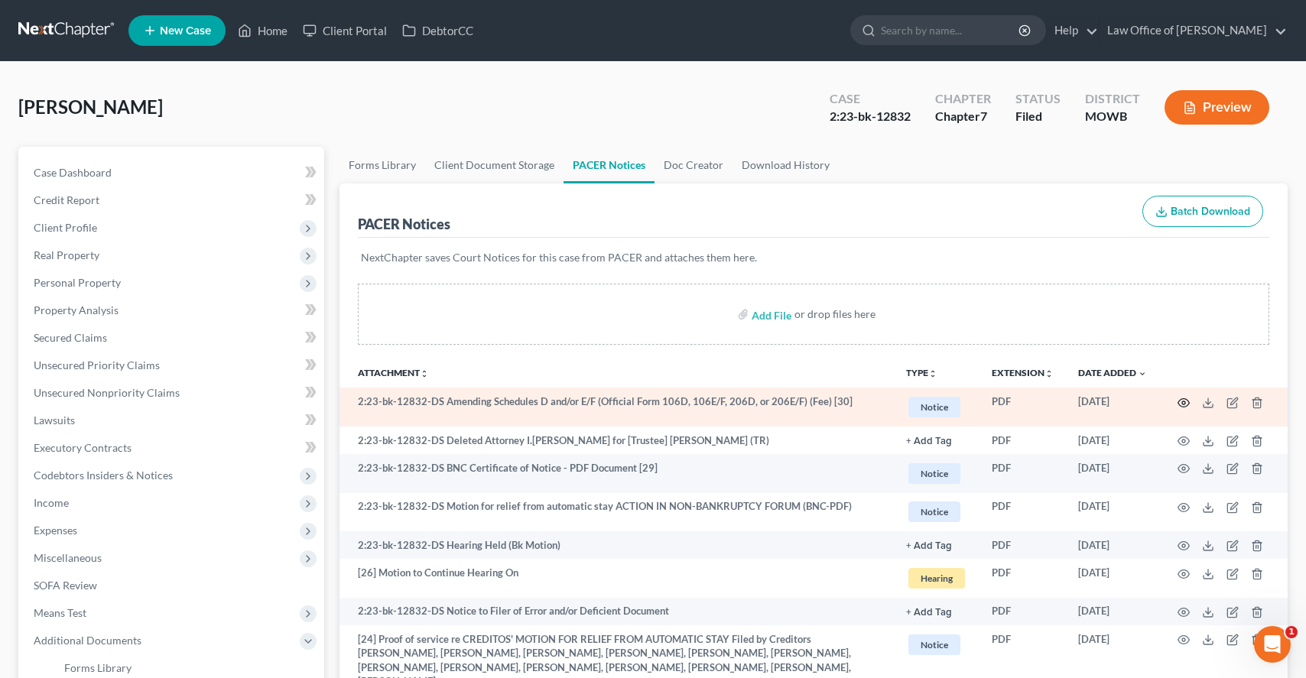
click at [1183, 401] on circle "button" at bounding box center [1183, 402] width 3 height 3
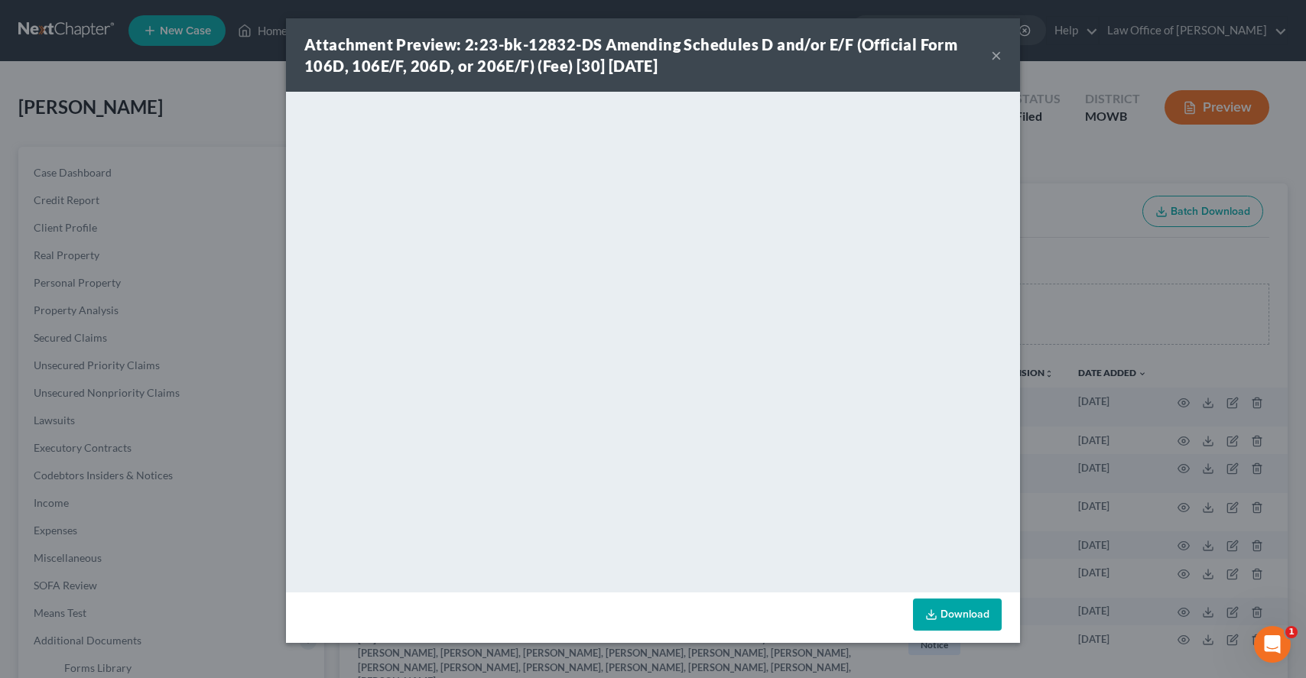
click at [229, 592] on div "Attachment Preview: 2:23-bk-12832-DS Amending Schedules D and/or E/F (Official …" at bounding box center [653, 339] width 1306 height 678
